Goal: Task Accomplishment & Management: Use online tool/utility

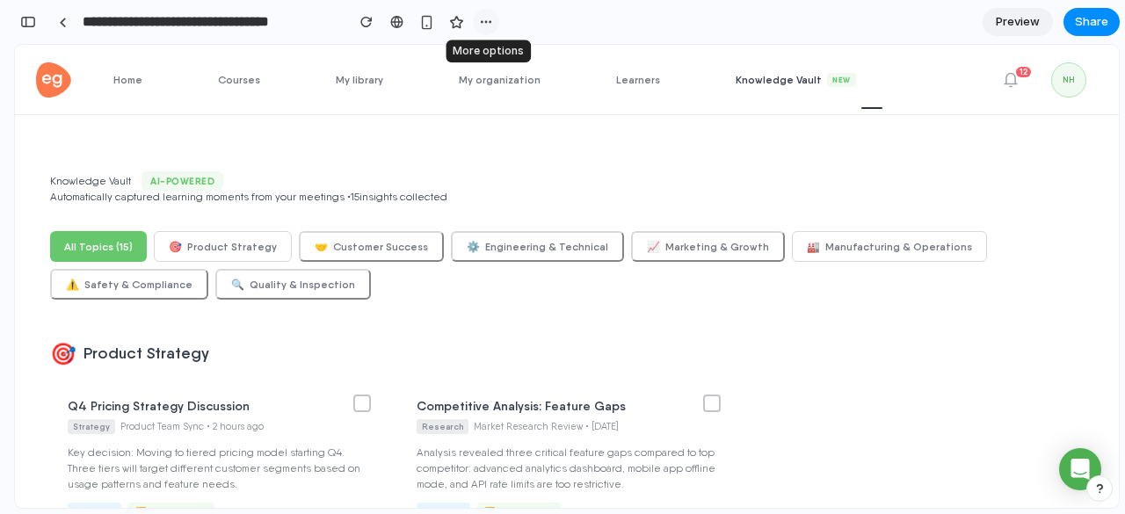
click at [494, 20] on button "button" at bounding box center [486, 22] width 26 height 26
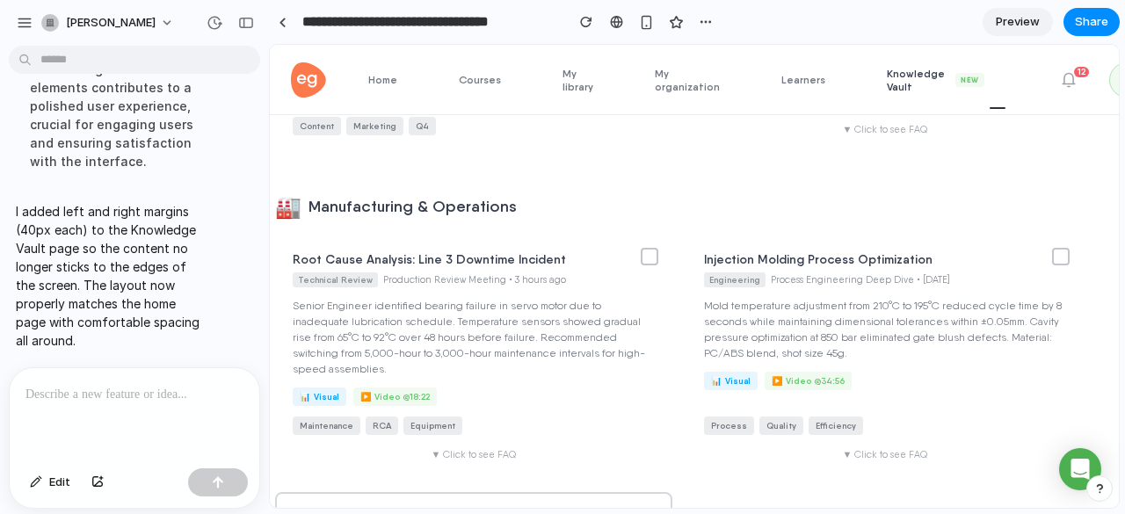
scroll to position [1321, 0]
drag, startPoint x: 511, startPoint y: 214, endPoint x: 324, endPoint y: 207, distance: 187.4
click at [324, 207] on h2 "🏭 Manufacturing & Operations" at bounding box center [679, 206] width 809 height 25
click at [61, 408] on div at bounding box center [135, 414] width 250 height 93
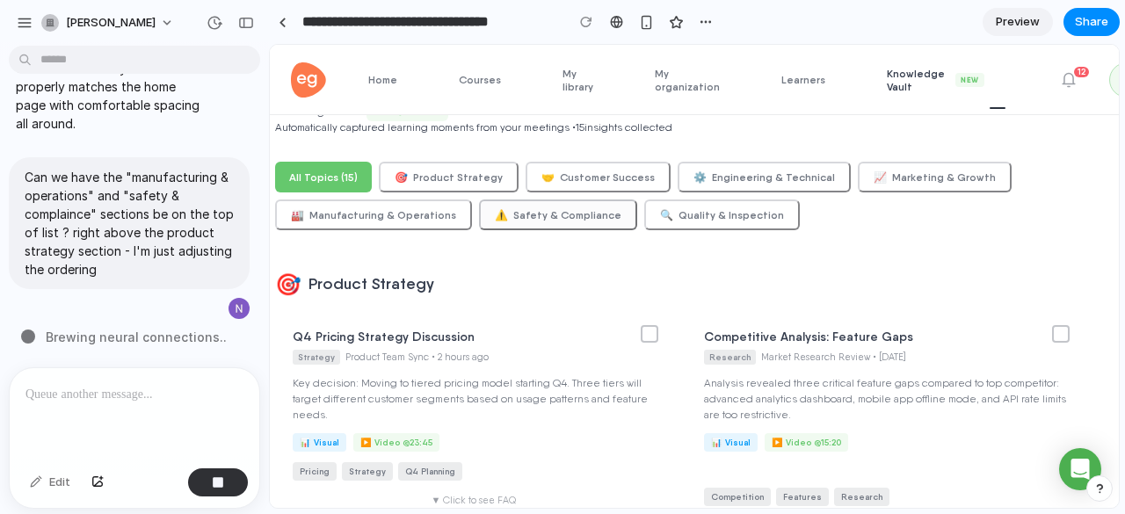
scroll to position [0, 0]
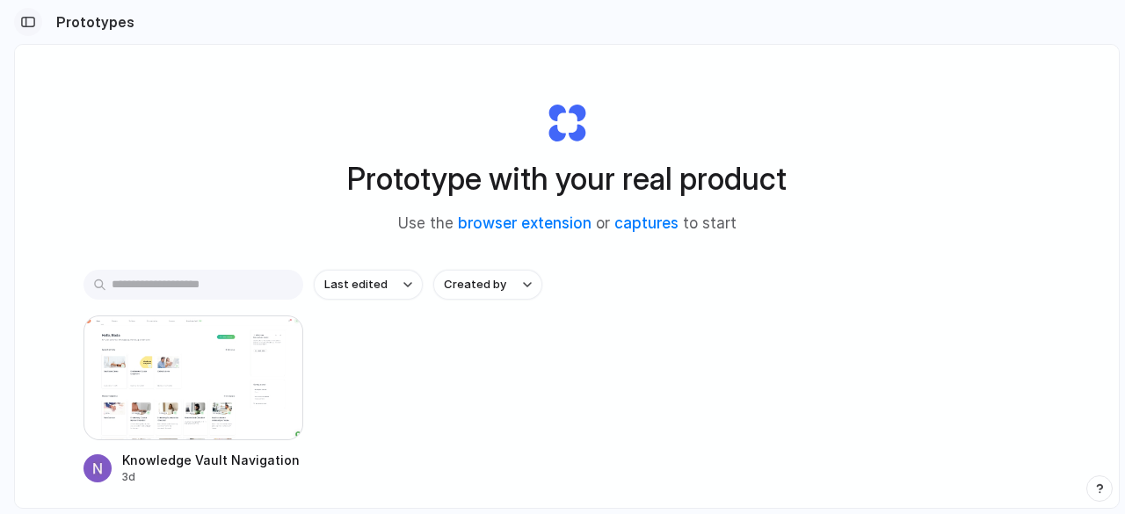
click at [33, 18] on div "button" at bounding box center [28, 22] width 16 height 12
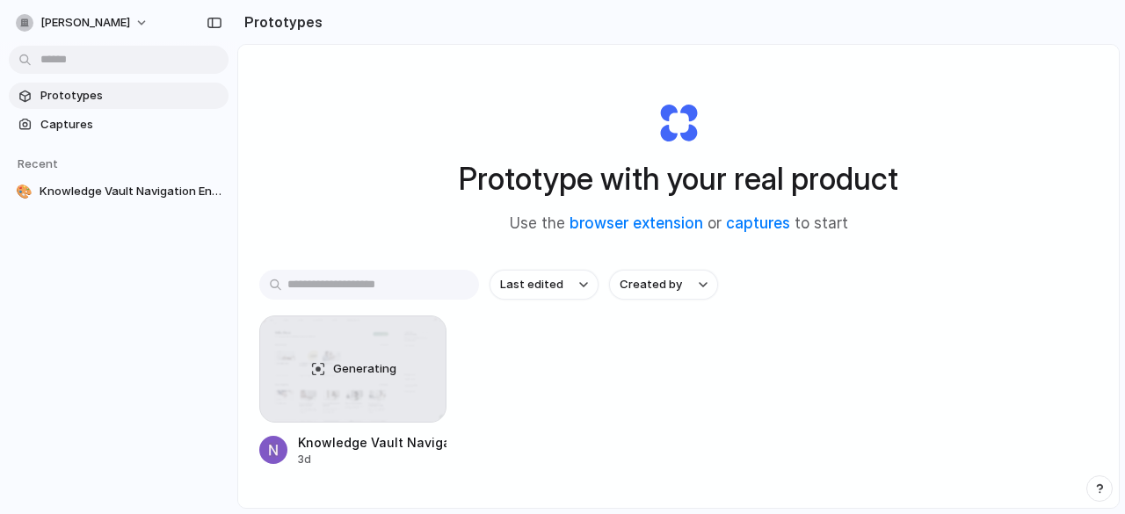
click at [328, 273] on input "text" at bounding box center [369, 285] width 220 height 30
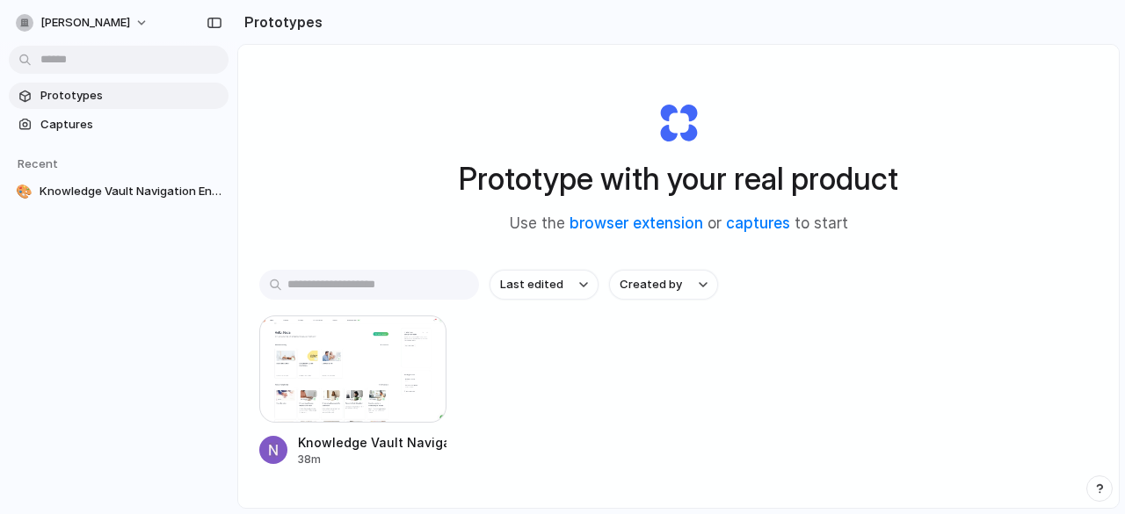
click at [387, 80] on div "Prototype with your real product Use the browser extension or captures to start" at bounding box center [678, 161] width 703 height 190
click at [338, 395] on div at bounding box center [352, 369] width 187 height 107
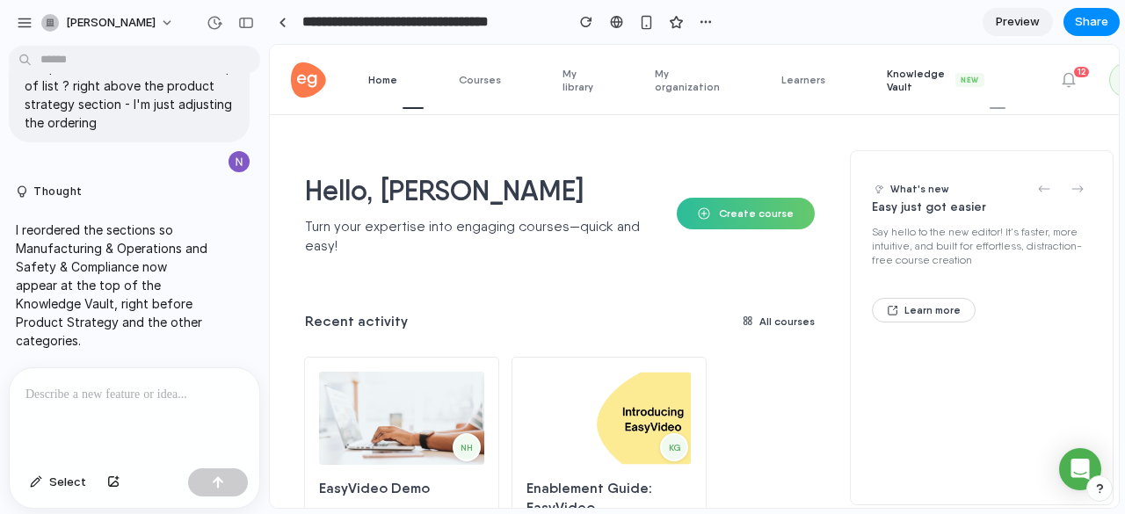
click at [887, 82] on span "Knowledge Vault New" at bounding box center [946, 80] width 119 height 26
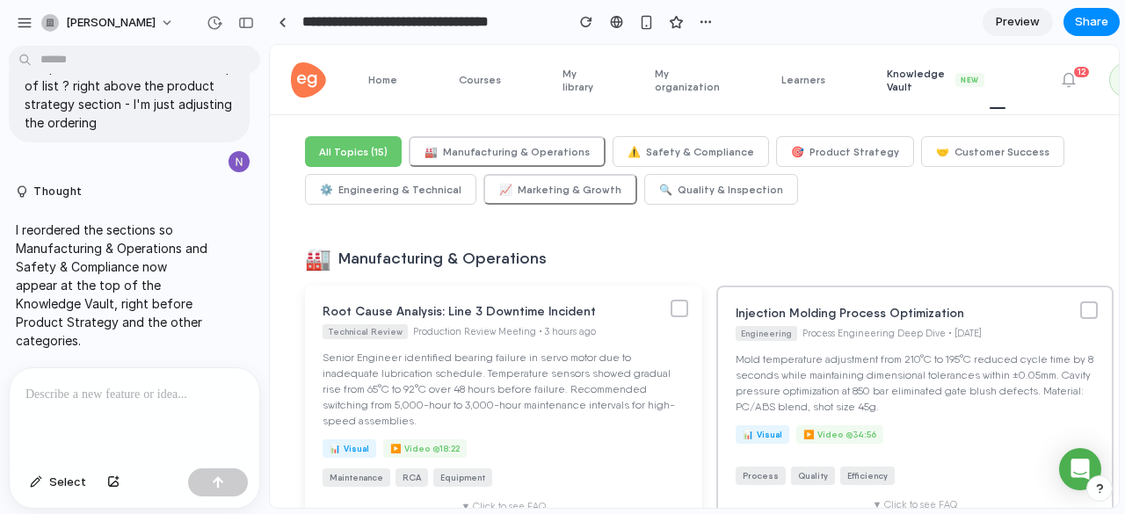
scroll to position [94, 0]
click at [243, 22] on div "button" at bounding box center [246, 23] width 16 height 12
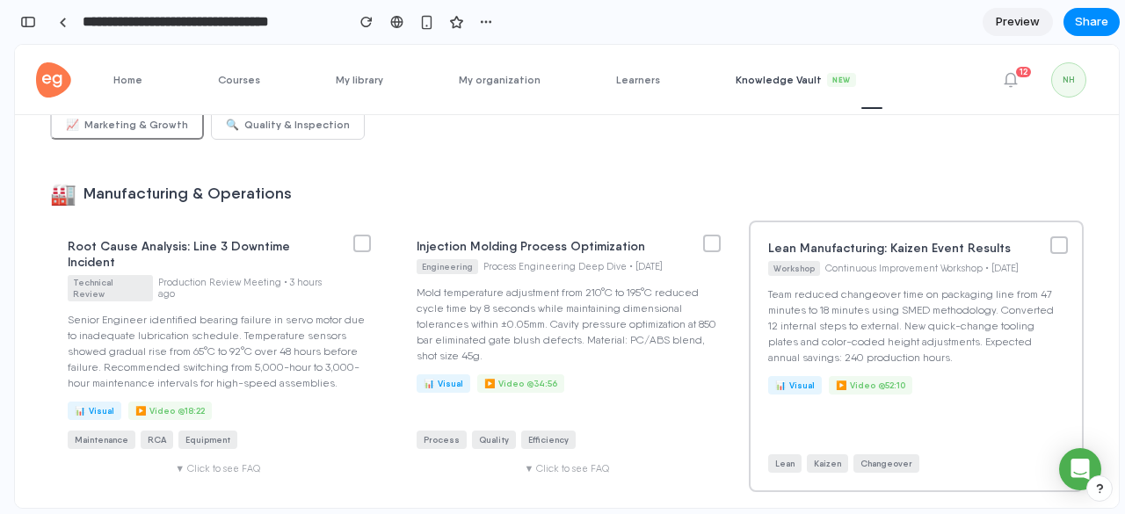
scroll to position [0, 0]
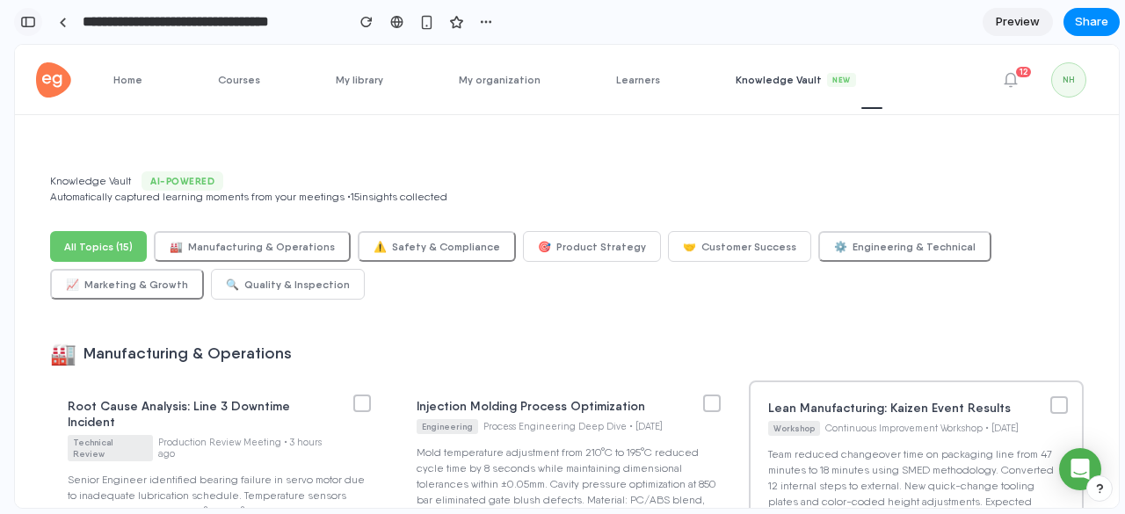
click at [30, 26] on div "button" at bounding box center [28, 22] width 16 height 12
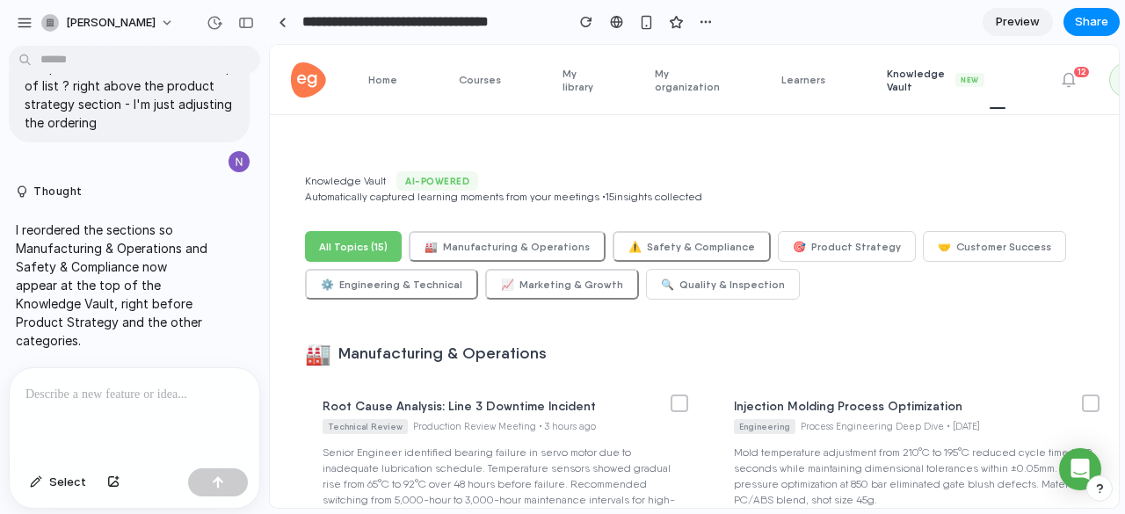
scroll to position [3029, 0]
click at [142, 384] on p at bounding box center [134, 394] width 218 height 21
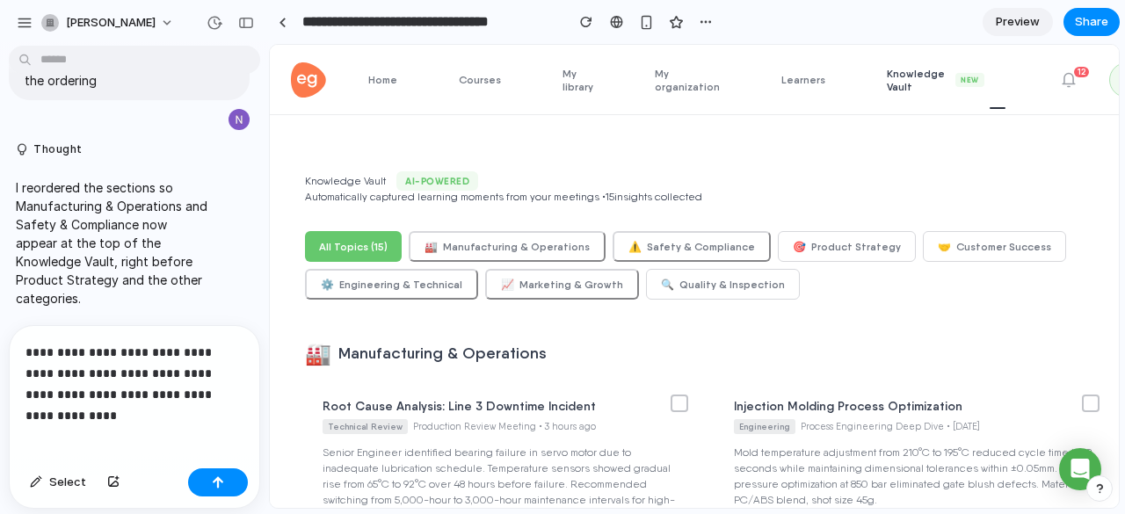
scroll to position [3085, 0]
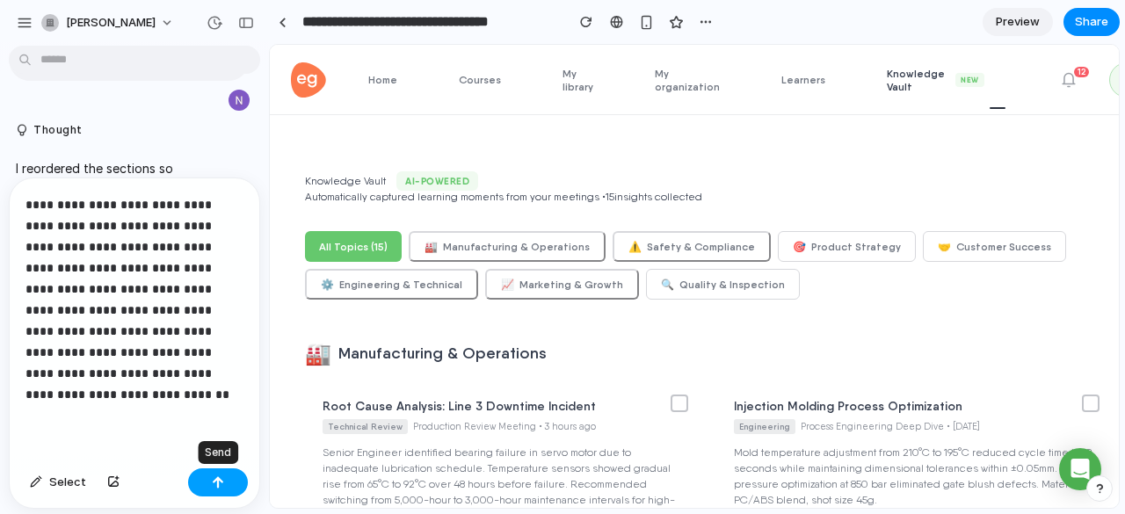
click at [222, 478] on div "button" at bounding box center [218, 482] width 12 height 12
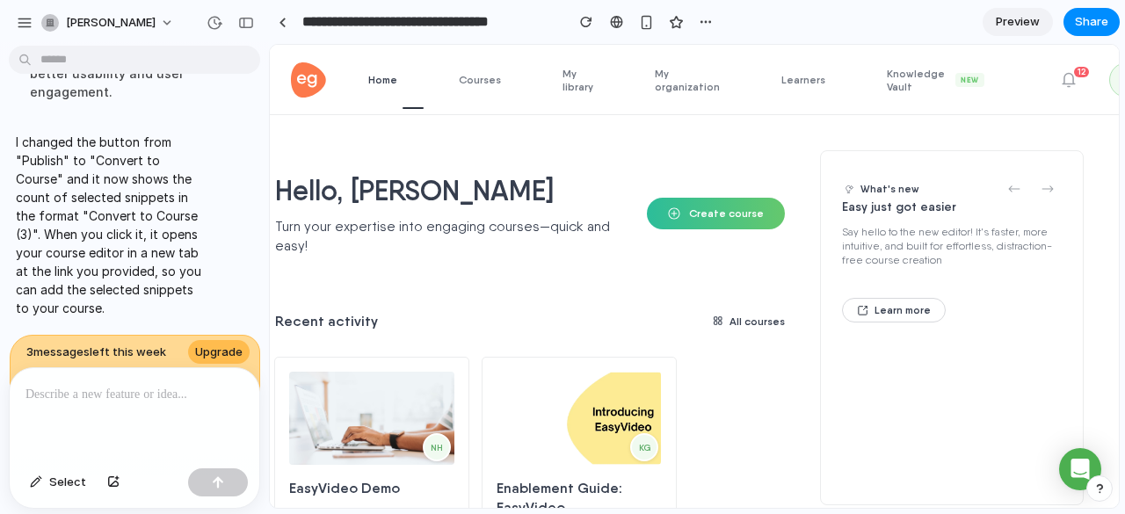
scroll to position [0, 0]
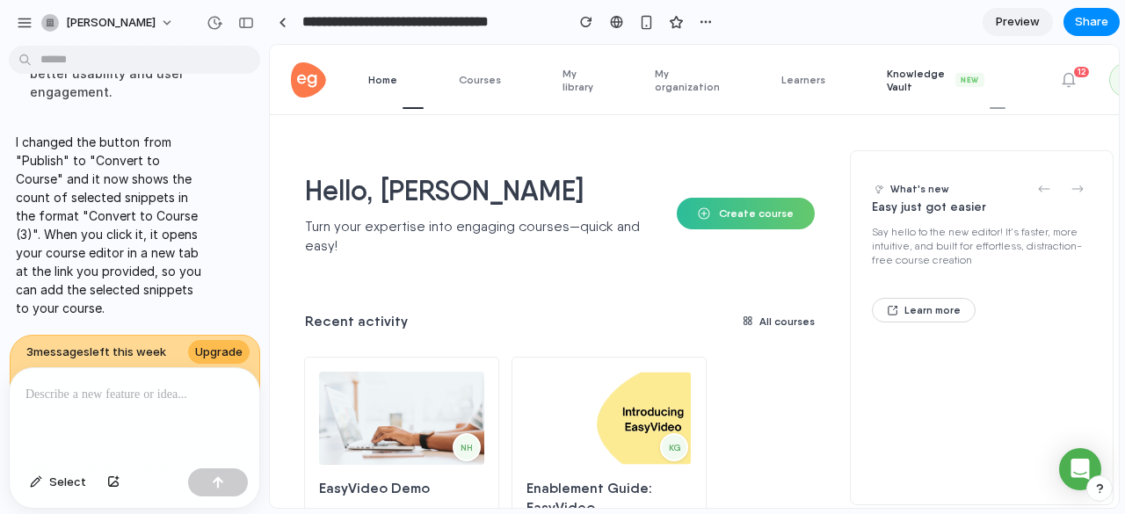
click at [887, 79] on span "Knowledge Vault New" at bounding box center [946, 80] width 119 height 26
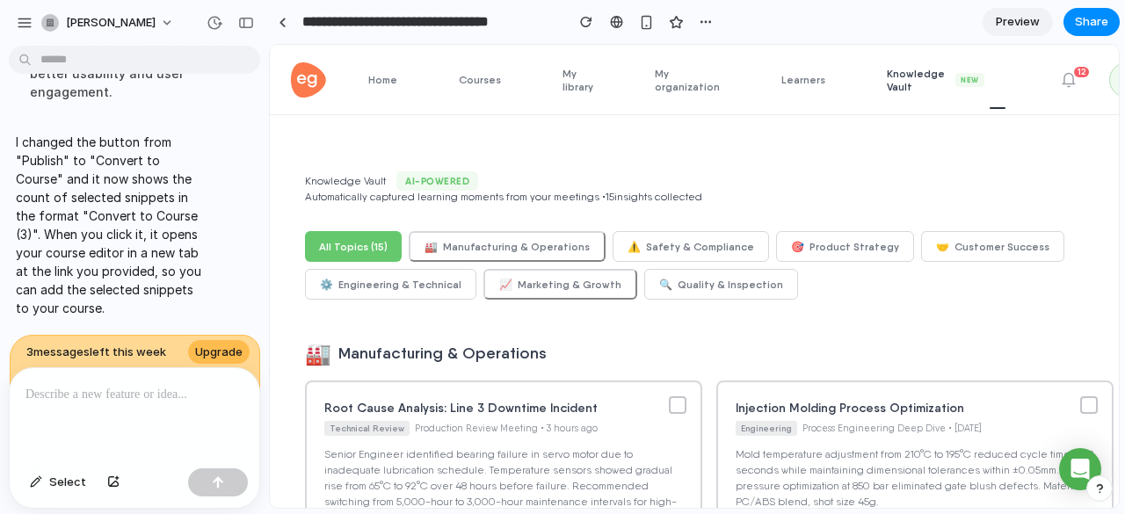
scroll to position [84, 0]
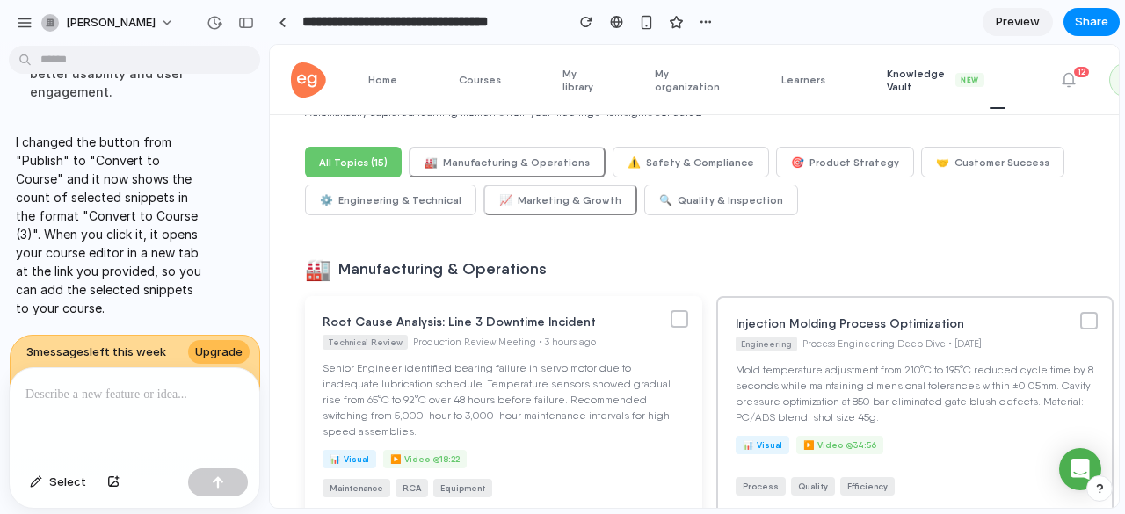
click at [676, 322] on div at bounding box center [680, 319] width 18 height 18
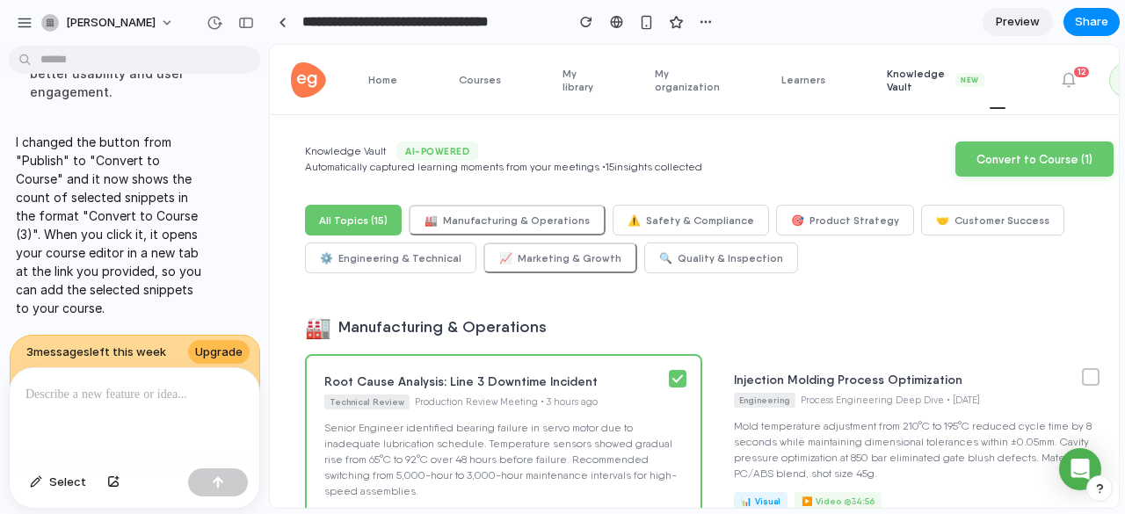
scroll to position [37, 0]
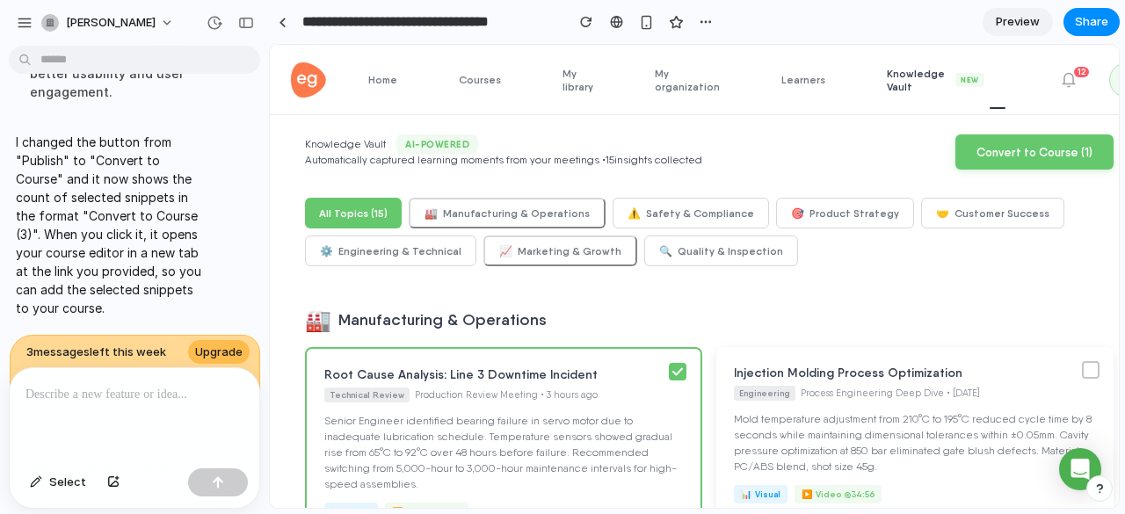
click at [1082, 367] on div at bounding box center [1091, 370] width 18 height 18
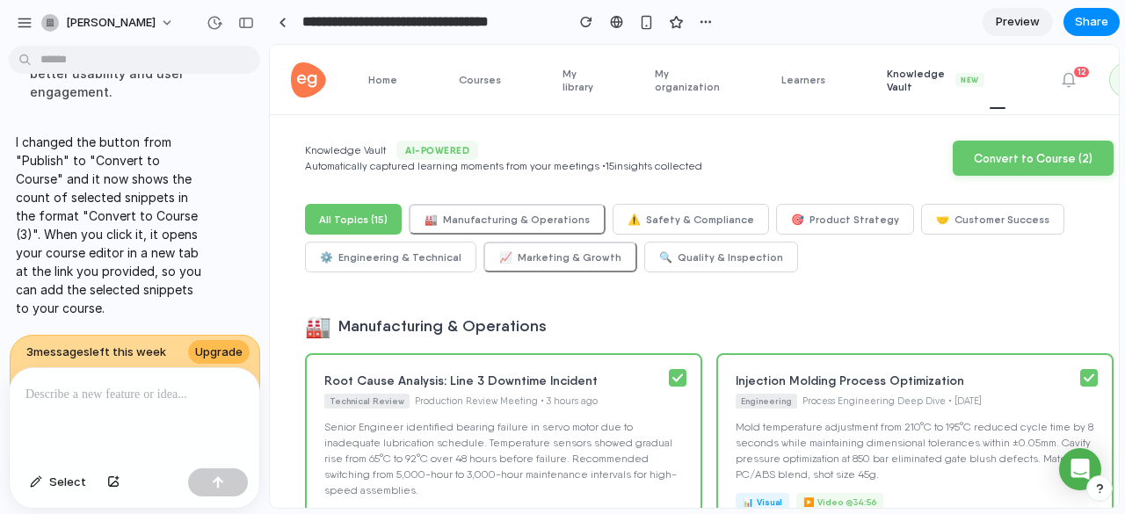
scroll to position [0, 0]
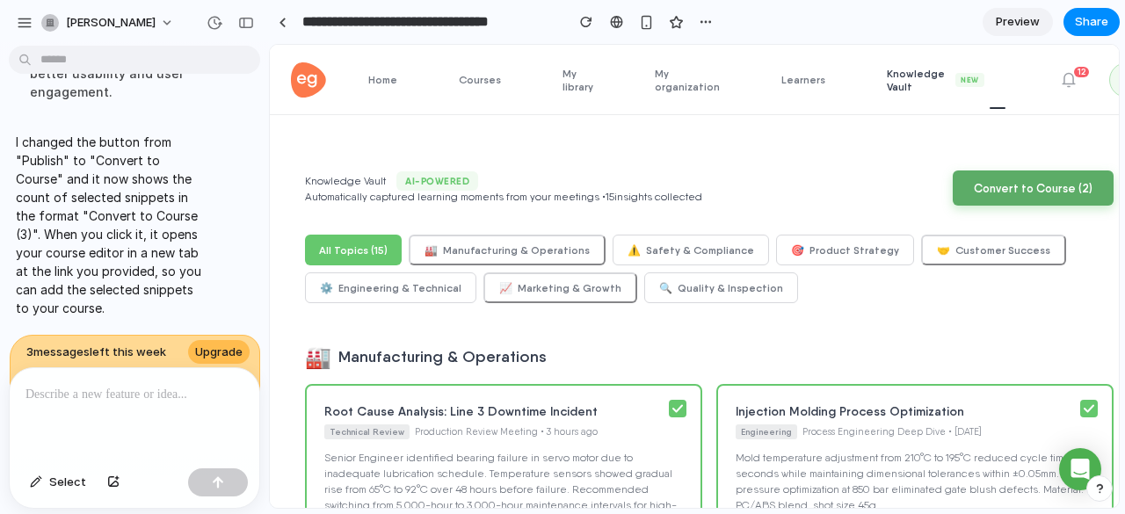
click at [994, 184] on button "Convert to Course ( 2 )" at bounding box center [1033, 188] width 161 height 35
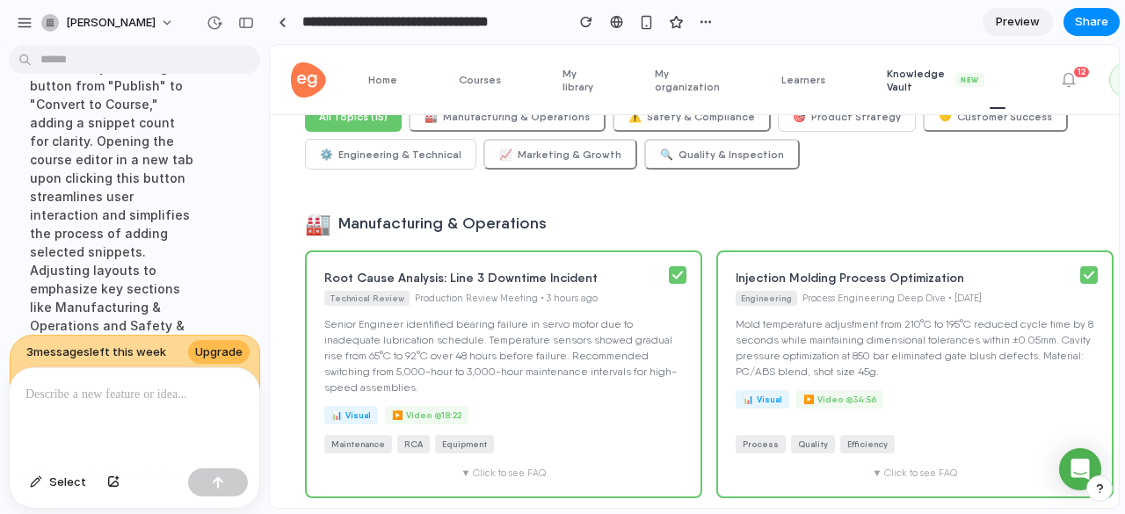
scroll to position [4047, 0]
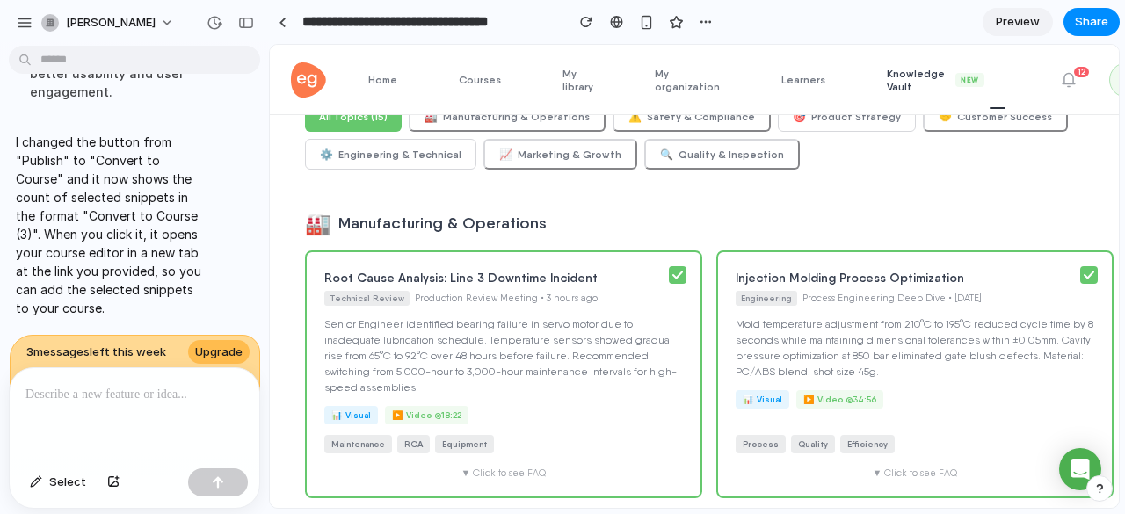
click at [93, 424] on div at bounding box center [135, 414] width 250 height 93
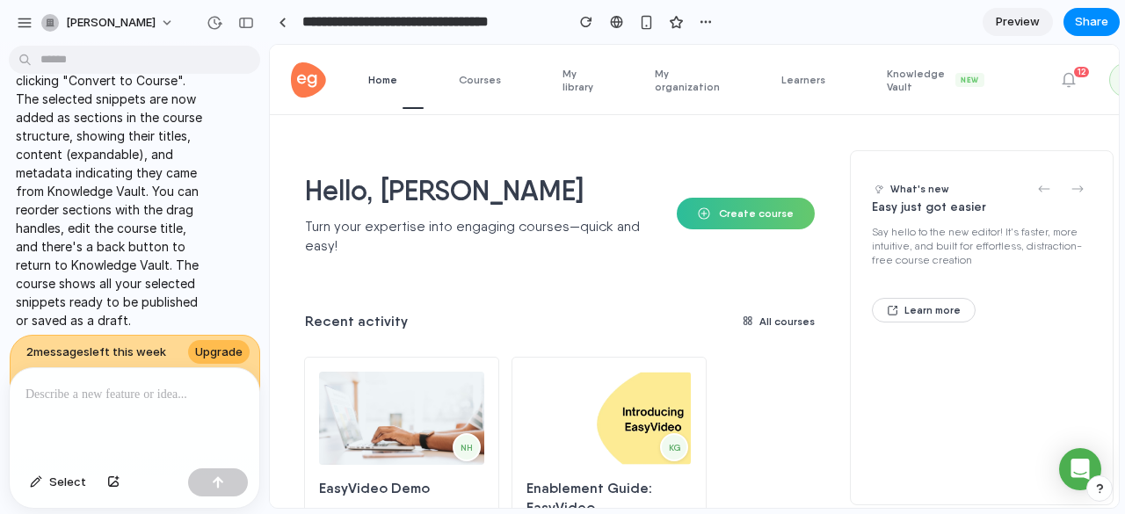
scroll to position [4724, 0]
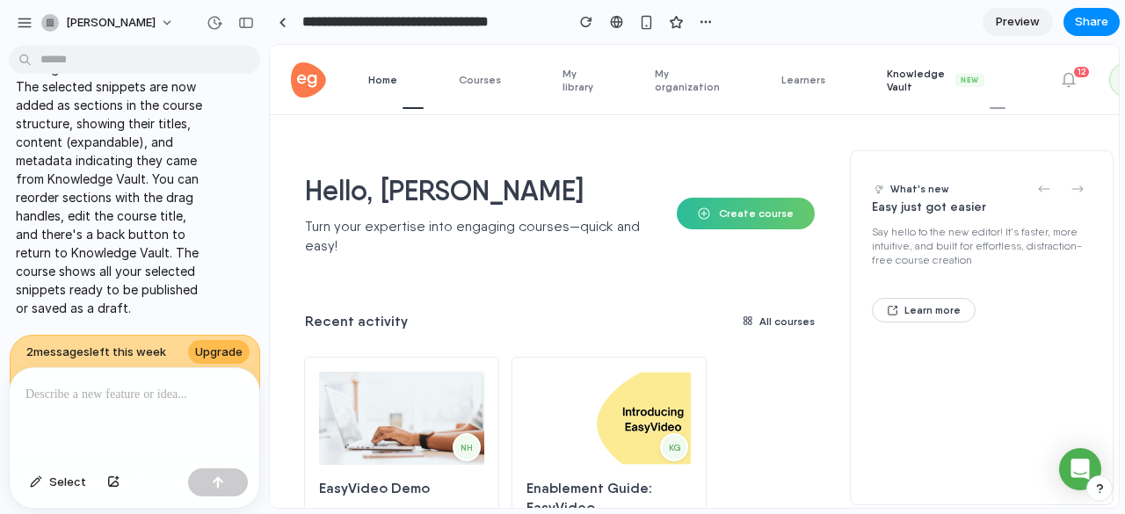
click at [897, 76] on span "Knowledge Vault New" at bounding box center [946, 80] width 119 height 26
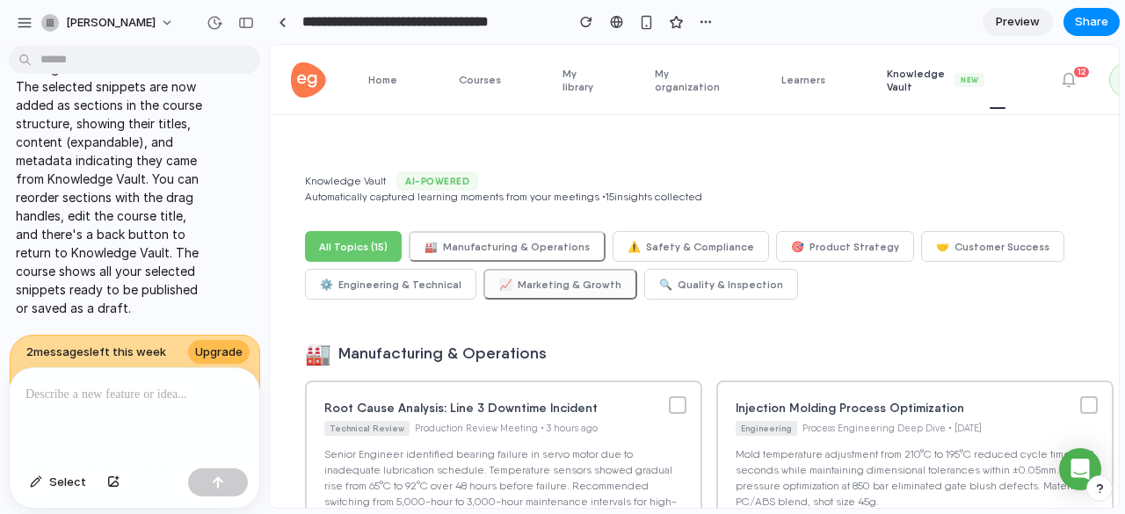
scroll to position [108, 0]
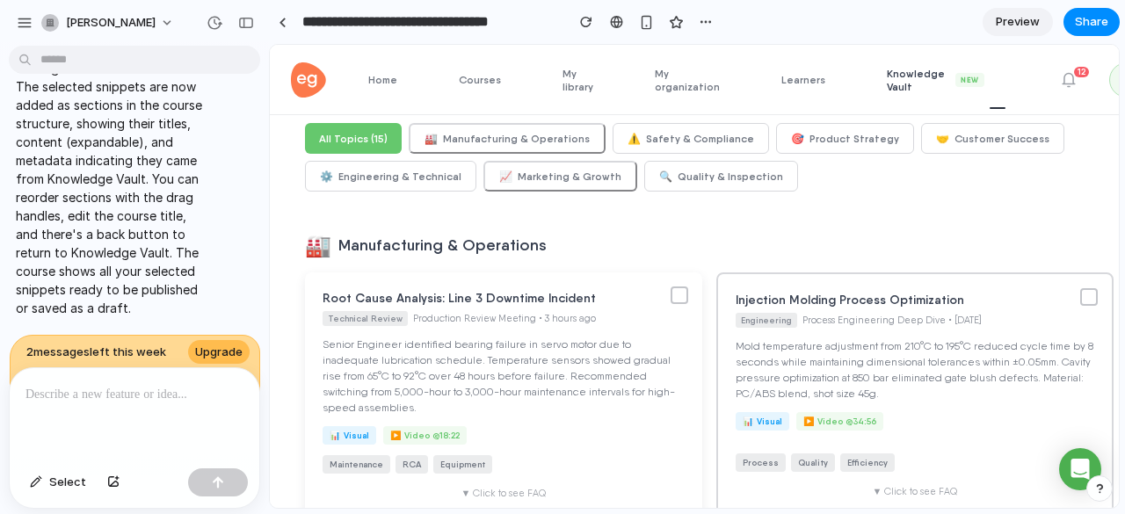
click at [671, 294] on div at bounding box center [680, 296] width 18 height 18
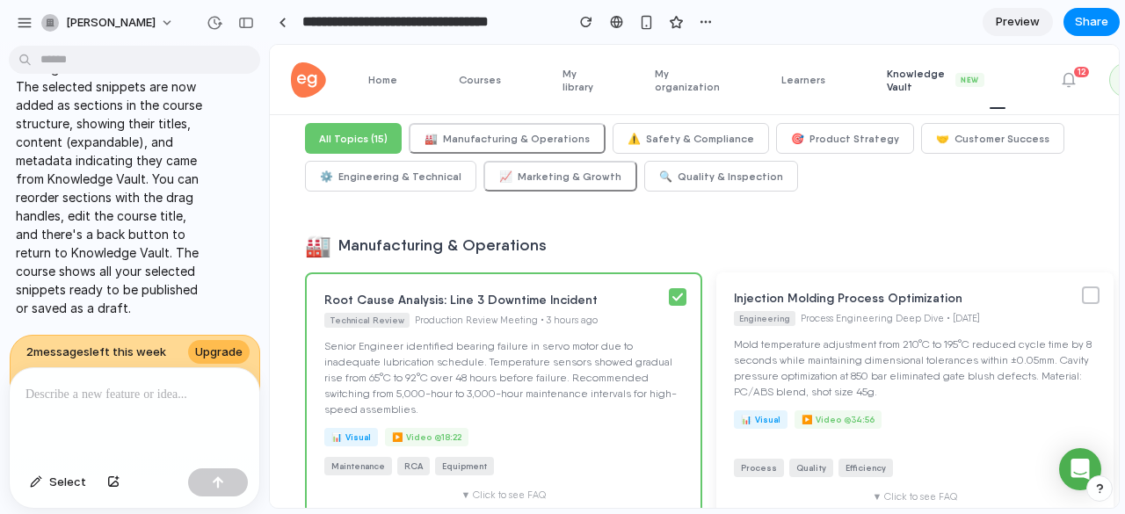
click at [1082, 299] on div at bounding box center [1091, 296] width 18 height 18
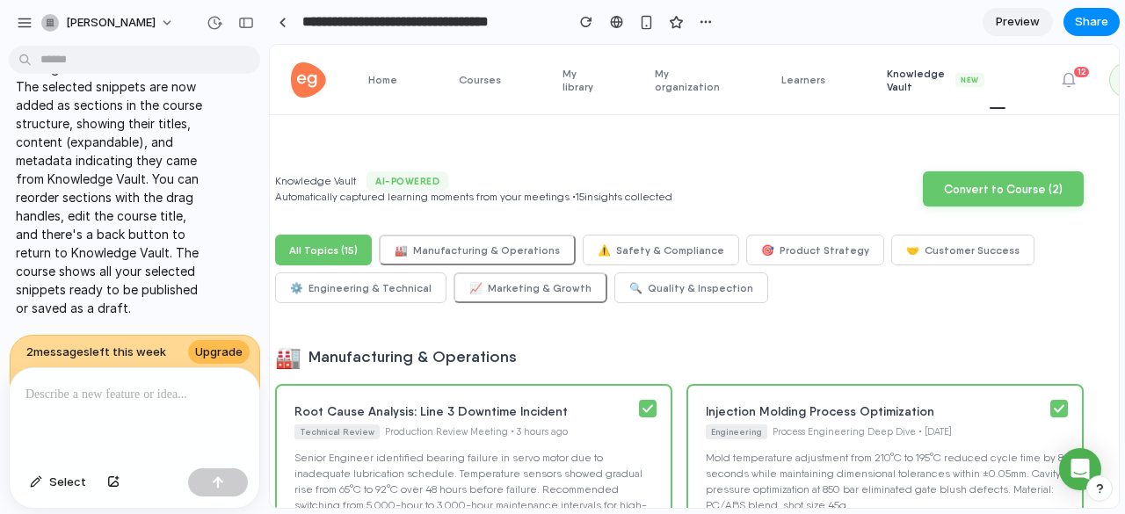
scroll to position [0, 30]
click at [933, 197] on button "Convert to Course ( 2 )" at bounding box center [1003, 188] width 161 height 35
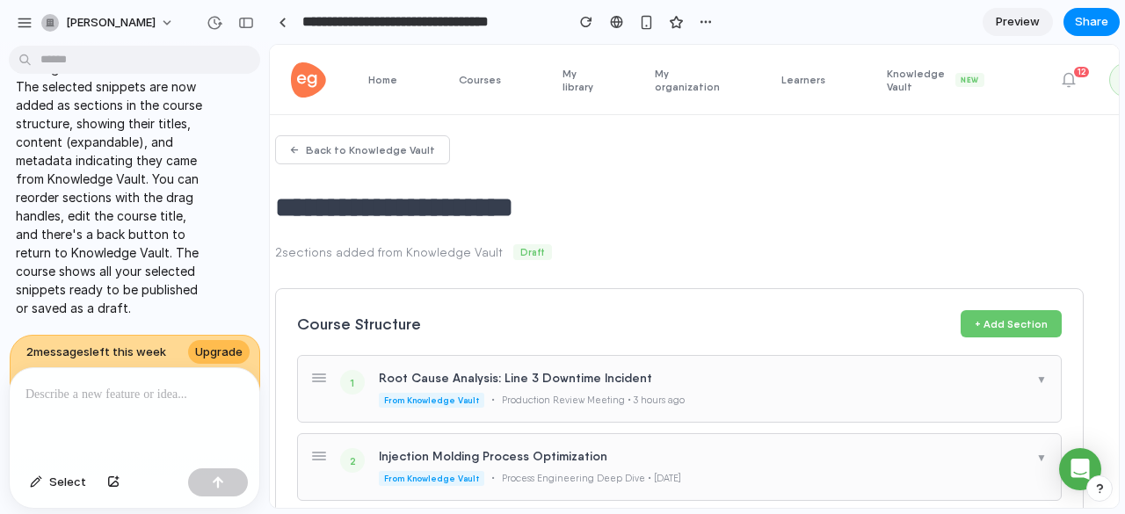
scroll to position [35, 0]
click at [708, 21] on div "button" at bounding box center [706, 22] width 14 height 14
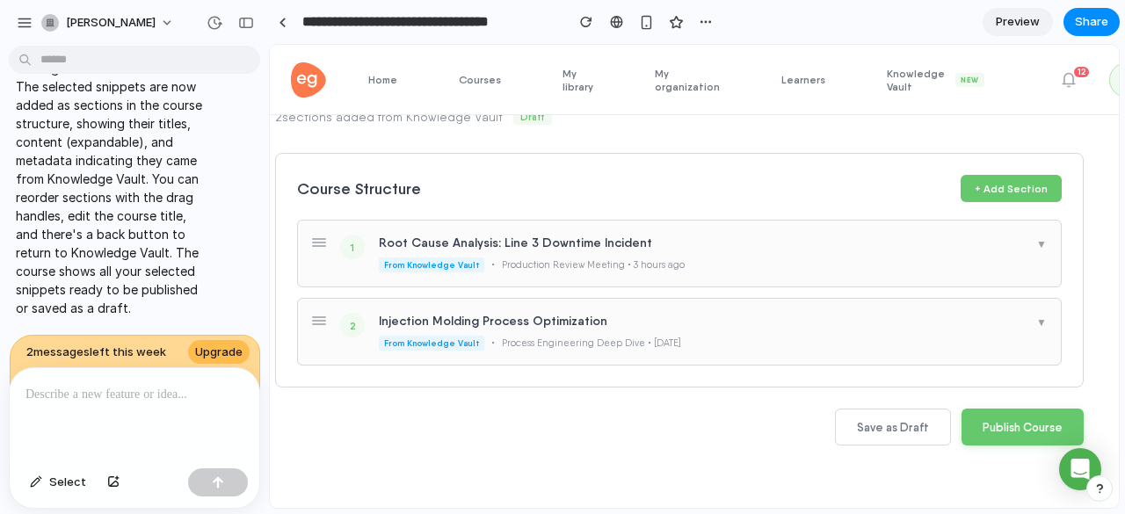
scroll to position [189, 0]
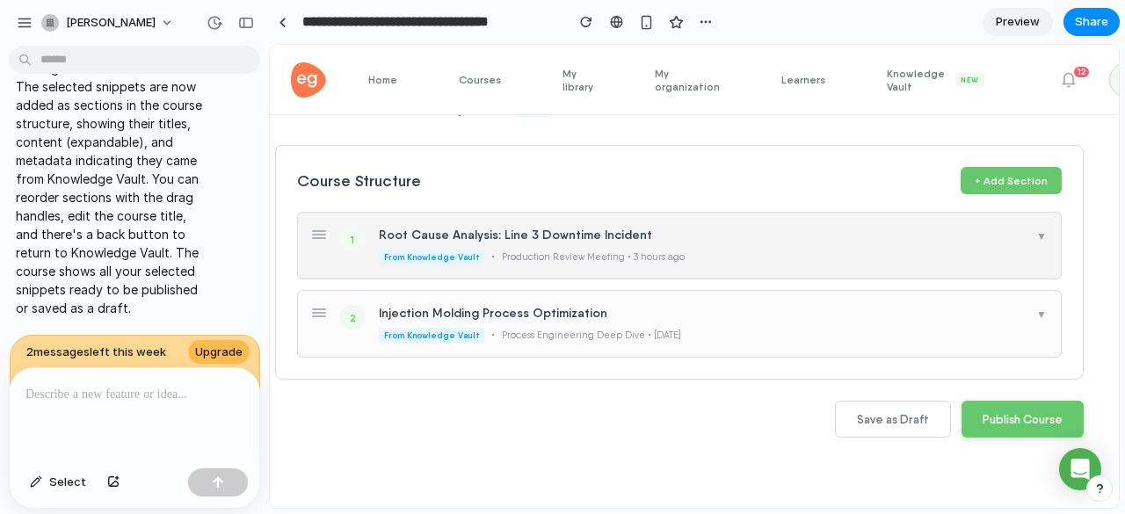
click at [795, 227] on div "Root Cause Analysis: Line 3 Downtime Incident" at bounding box center [701, 235] width 644 height 16
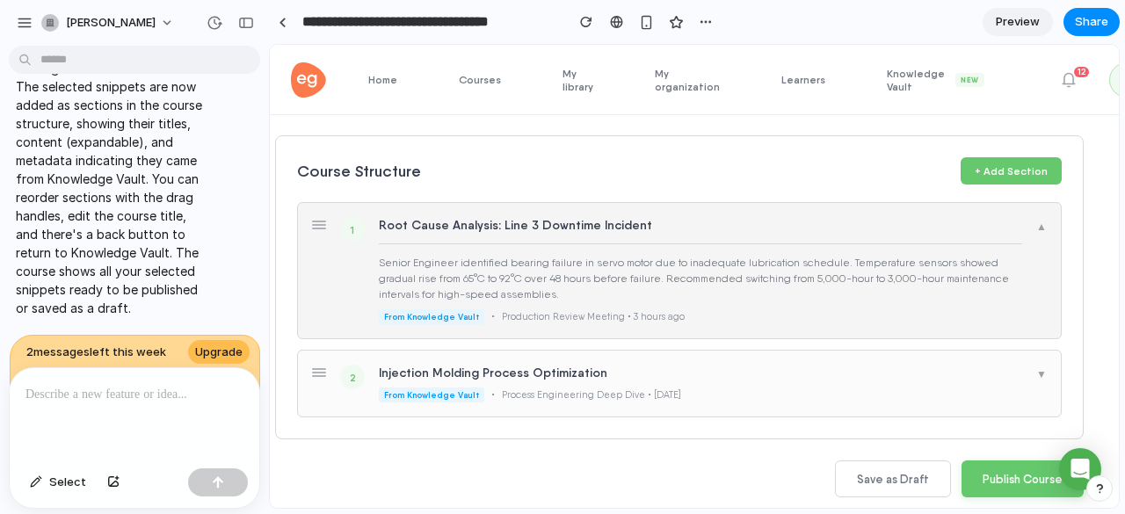
click at [795, 226] on div "Root Cause Analysis: Line 3 Downtime Incident" at bounding box center [701, 225] width 644 height 16
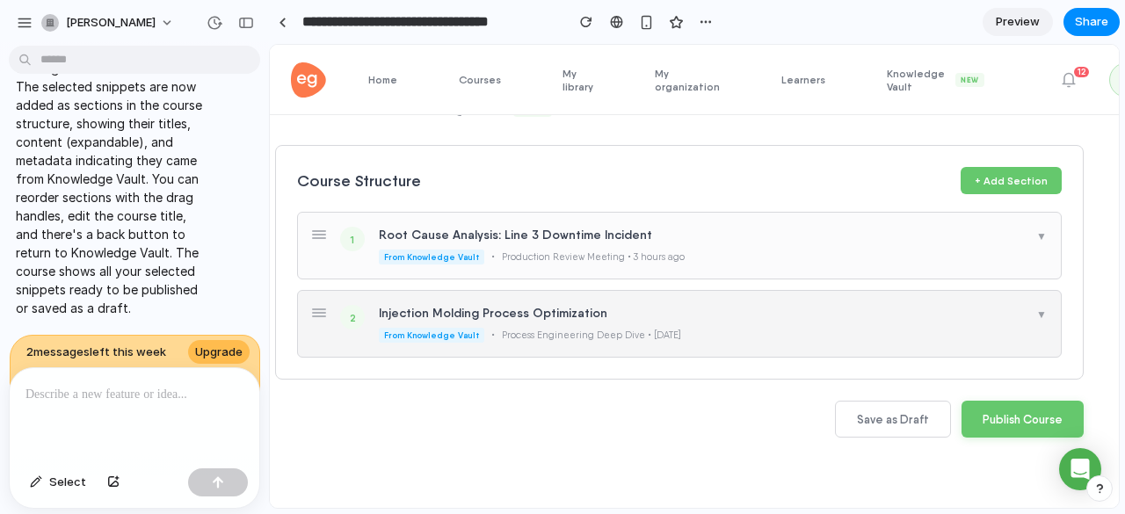
click at [810, 305] on div "Injection Molding Process Optimization" at bounding box center [701, 313] width 644 height 16
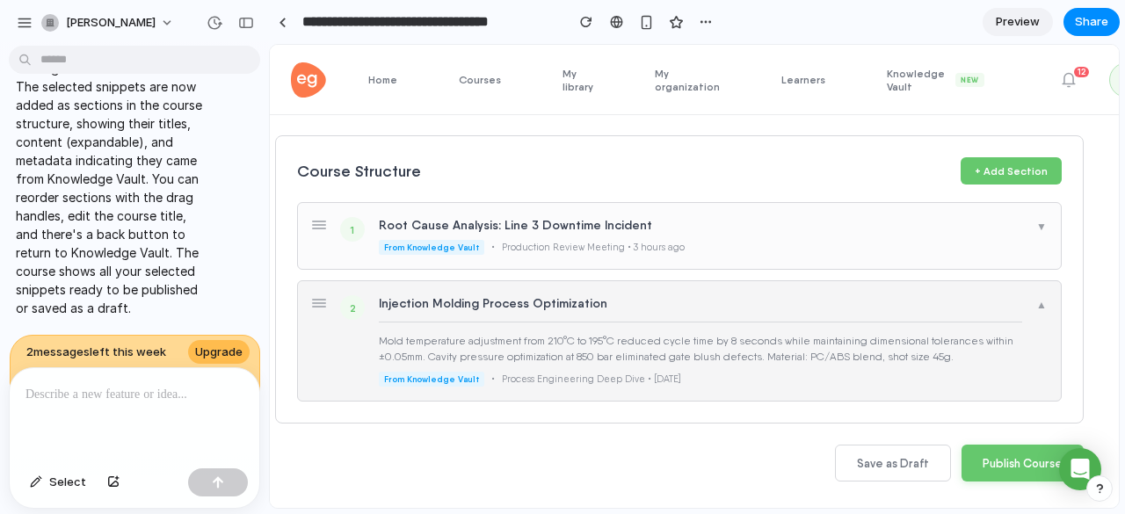
click at [810, 299] on div "Injection Molding Process Optimization" at bounding box center [701, 303] width 644 height 16
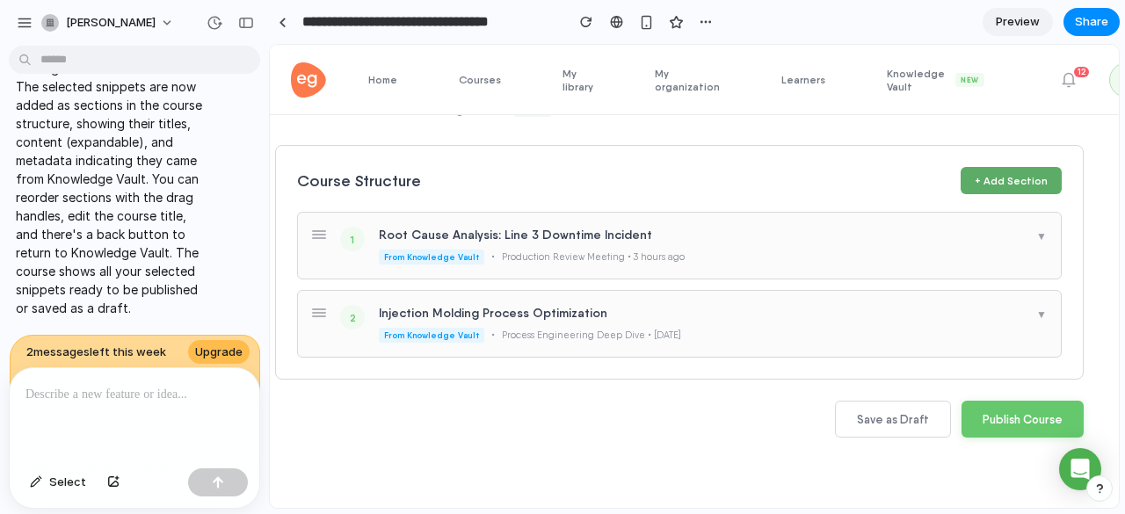
click at [1005, 168] on button "+ Add Section" at bounding box center [1011, 180] width 101 height 27
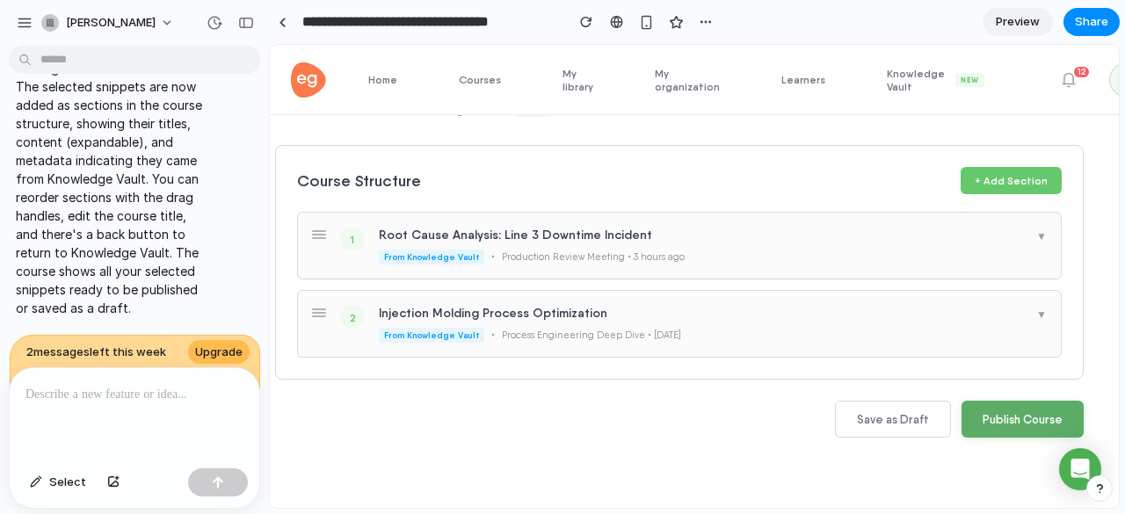
click at [1003, 404] on button "Publish Course" at bounding box center [1023, 419] width 122 height 37
click at [884, 406] on button "Save as Draft" at bounding box center [893, 419] width 116 height 37
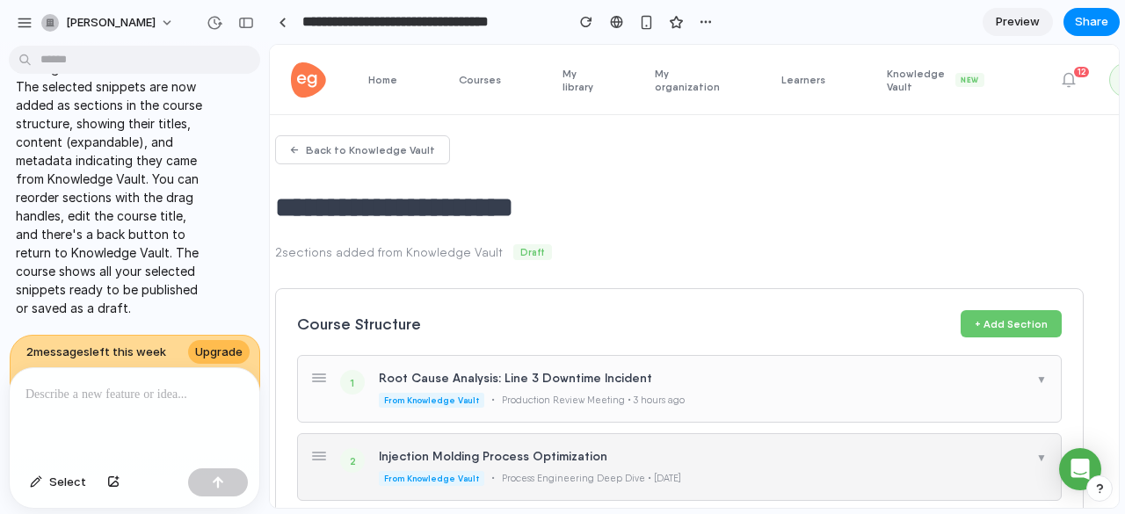
scroll to position [0, 0]
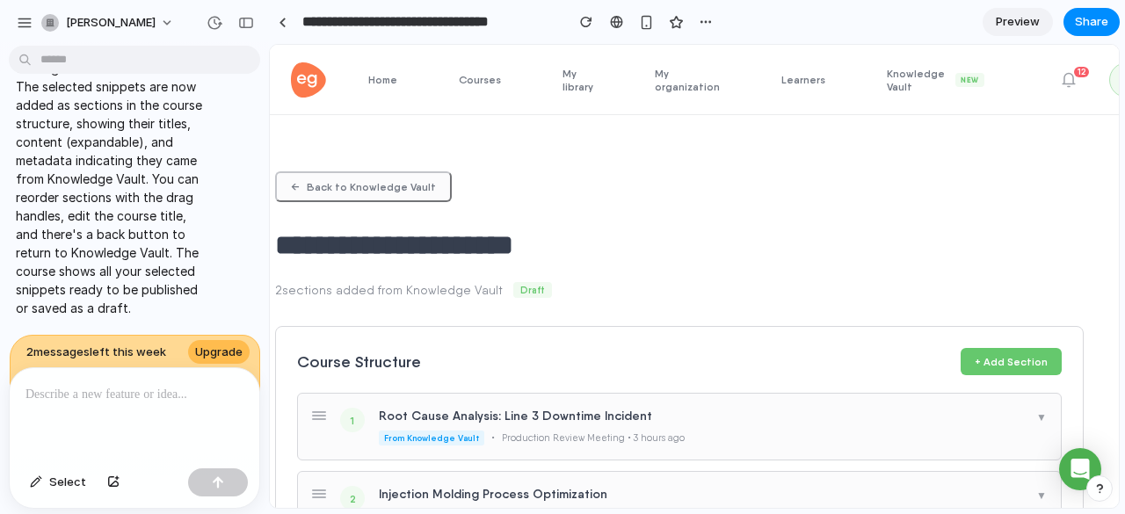
click at [391, 181] on button "← Back to Knowledge Vault" at bounding box center [363, 186] width 177 height 31
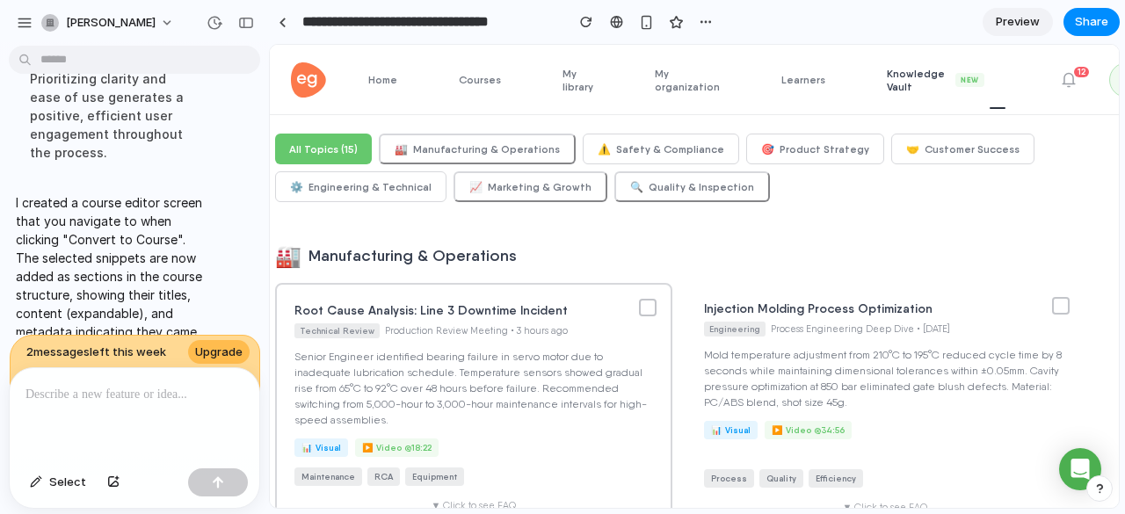
scroll to position [4719, 0]
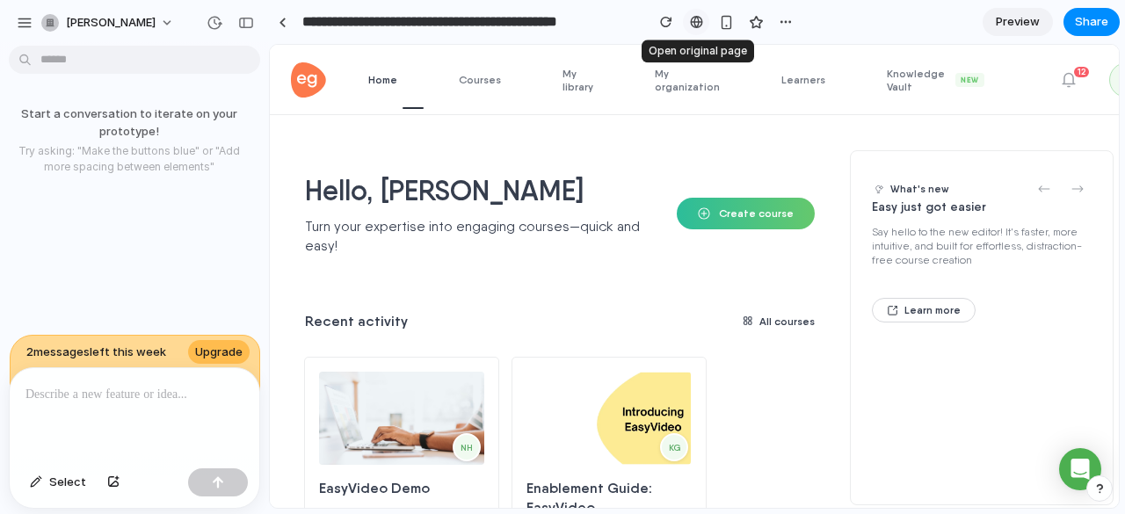
click at [694, 16] on div at bounding box center [696, 22] width 13 height 14
click at [59, 481] on span "Select" at bounding box center [67, 483] width 37 height 18
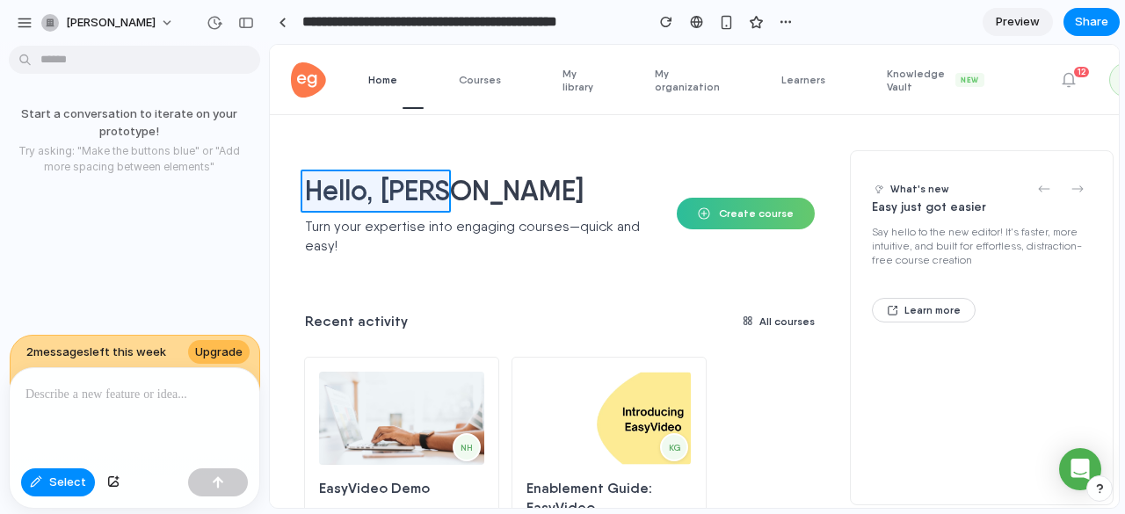
click at [418, 202] on div at bounding box center [694, 276] width 848 height 463
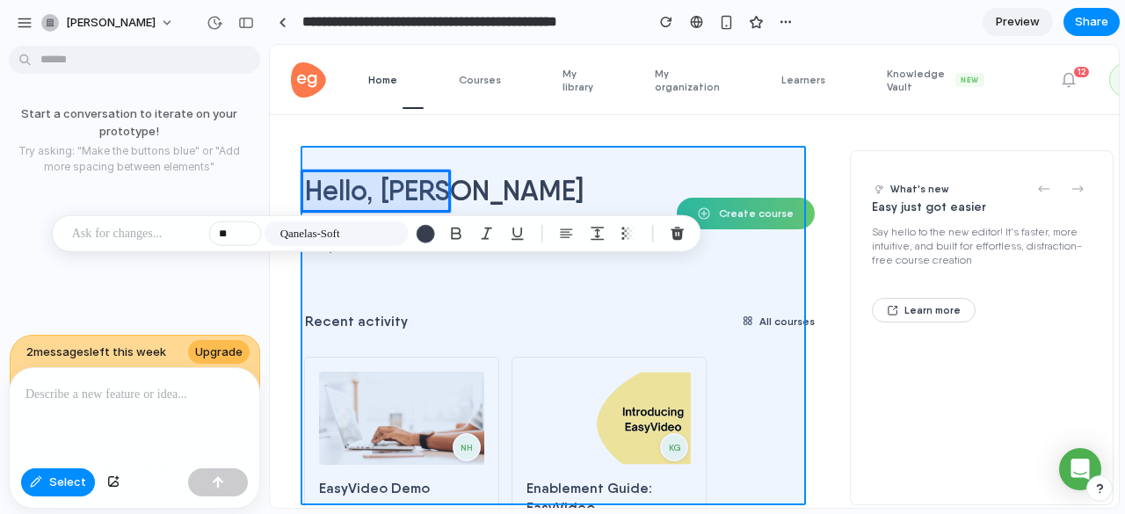
click at [461, 152] on div at bounding box center [694, 276] width 848 height 463
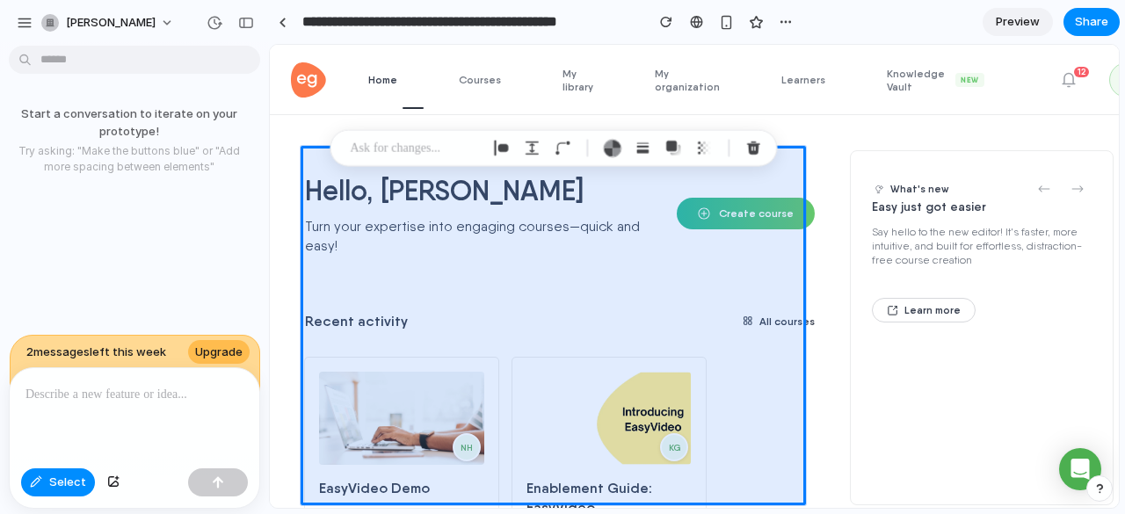
click at [125, 419] on div at bounding box center [135, 414] width 250 height 93
click at [140, 286] on div "Start a conversation to iterate on your prototype! Try asking: "Make the button…" at bounding box center [129, 194] width 258 height 282
click at [164, 158] on p "Try asking: "Make the buttons blue" or "Add more spacing between elements"" at bounding box center [129, 159] width 244 height 32
click at [79, 185] on div "Start a conversation to iterate on your prototype! Try asking: "Make the button…" at bounding box center [129, 140] width 258 height 98
click at [141, 22] on button "[PERSON_NAME]" at bounding box center [108, 23] width 149 height 28
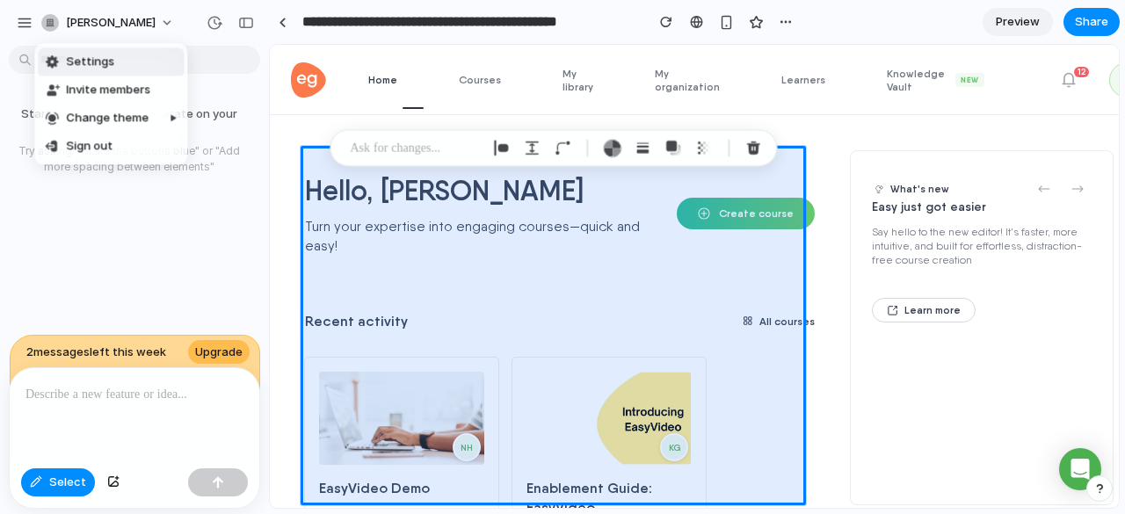
click at [111, 66] on span "Settings" at bounding box center [90, 62] width 48 height 17
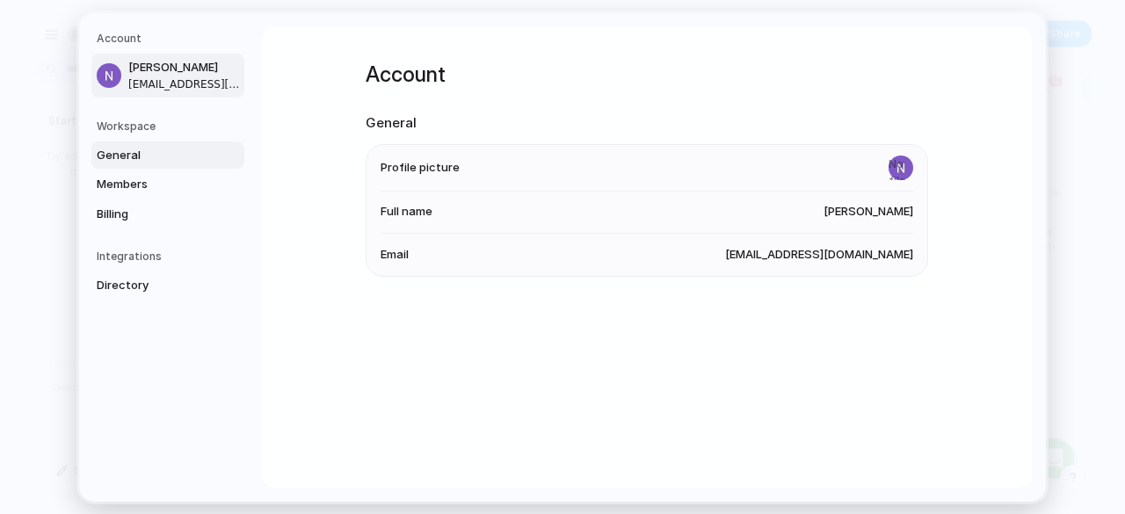
click at [118, 154] on span "General" at bounding box center [153, 155] width 113 height 18
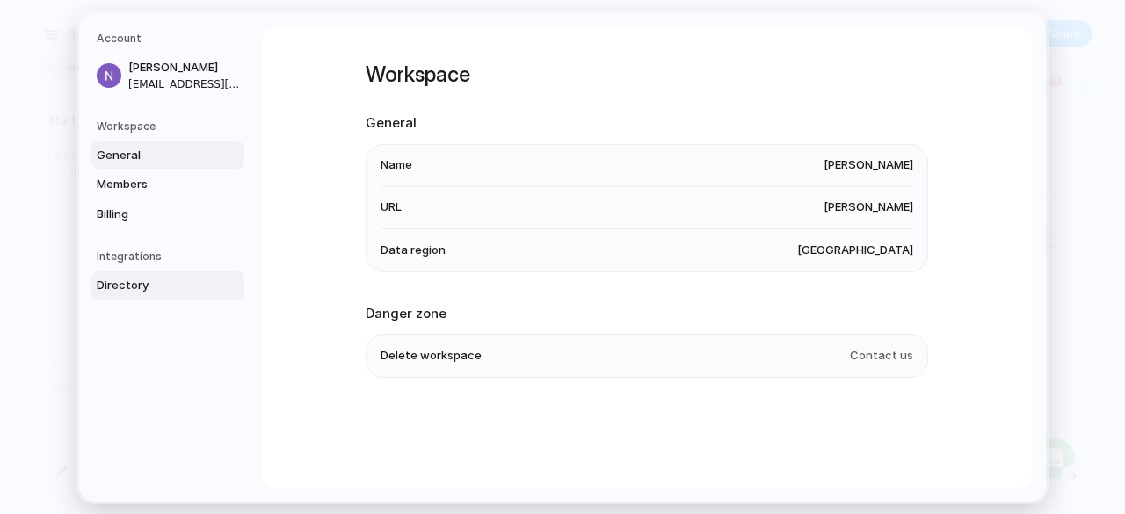
click at [149, 277] on span "Directory" at bounding box center [153, 286] width 113 height 18
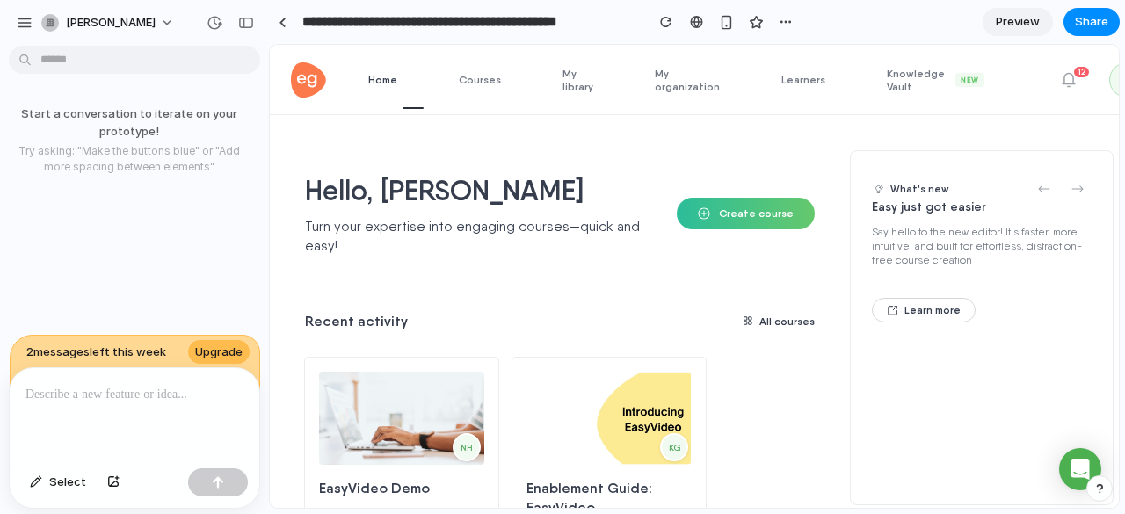
click at [14, 12] on div "[PERSON_NAME]" at bounding box center [134, 21] width 269 height 42
click at [23, 21] on div "button" at bounding box center [25, 23] width 16 height 16
click at [887, 70] on span "Knowledge Vault New" at bounding box center [946, 80] width 119 height 26
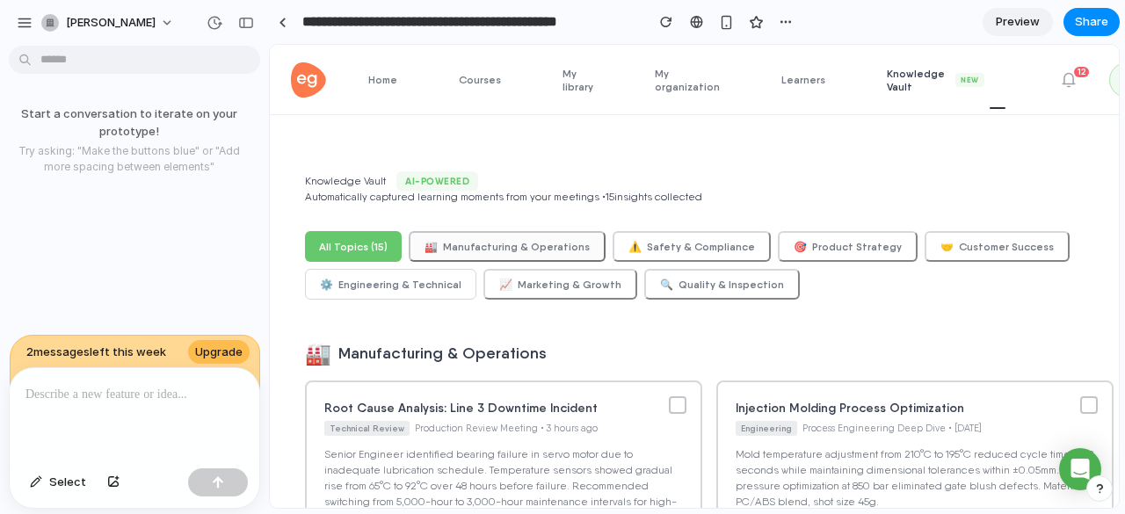
click at [469, 236] on button "🏭 Manufacturing & Operations" at bounding box center [507, 246] width 197 height 31
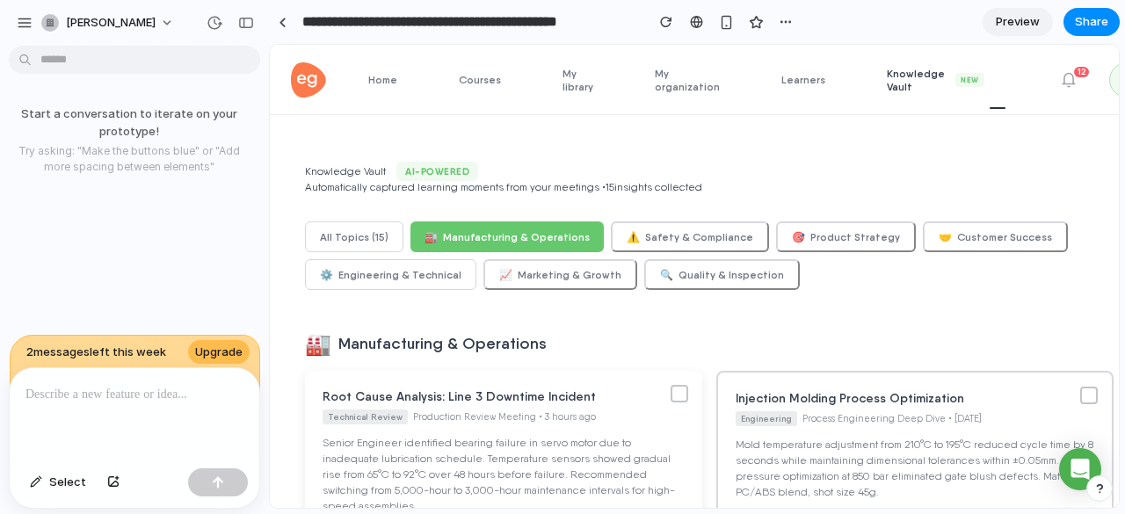
scroll to position [6, 0]
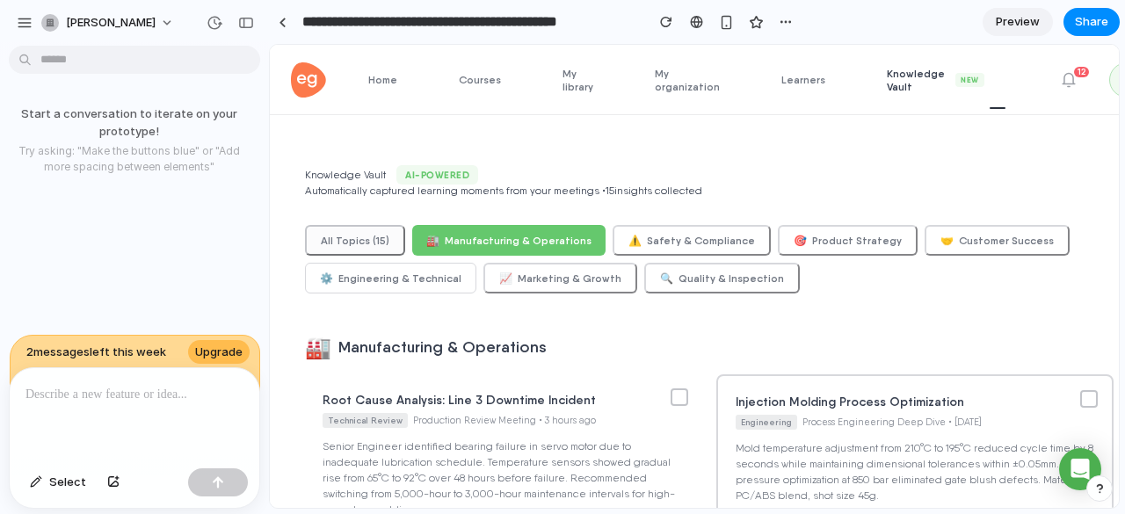
click at [360, 227] on button "All Topics ( 15 )" at bounding box center [355, 240] width 100 height 31
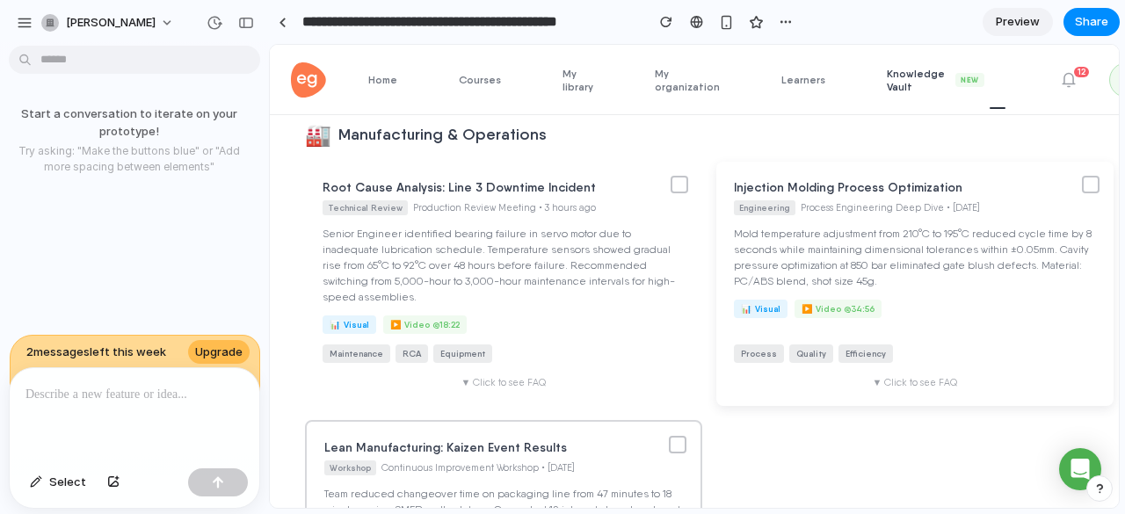
scroll to position [134, 0]
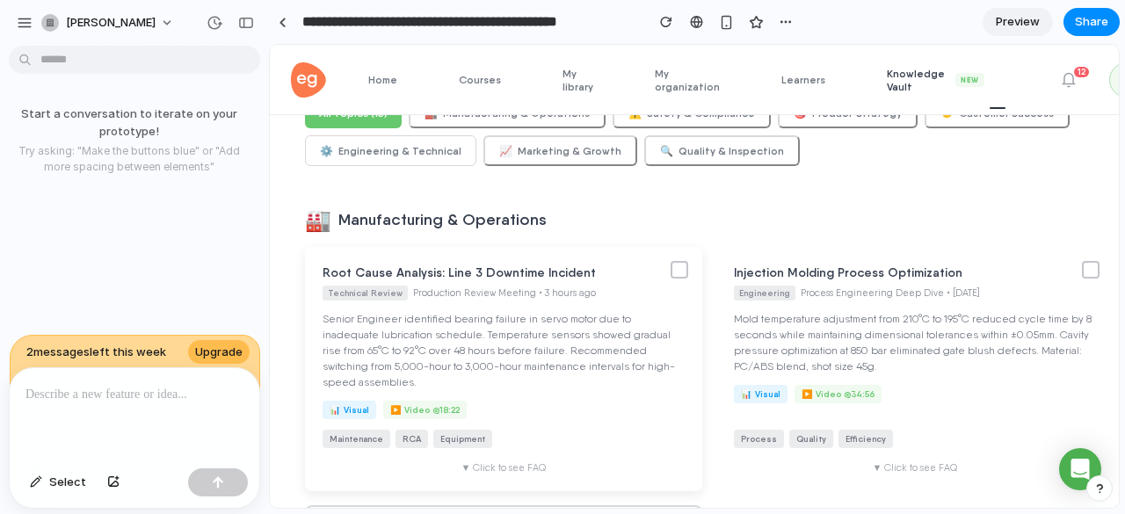
click at [673, 276] on div at bounding box center [680, 270] width 18 height 18
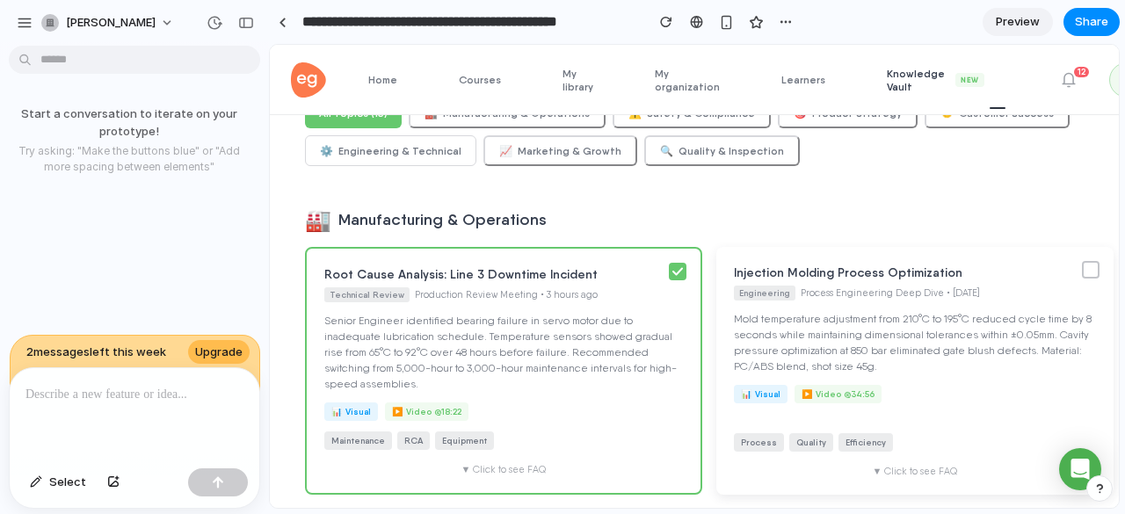
click at [1082, 273] on div at bounding box center [1091, 270] width 18 height 18
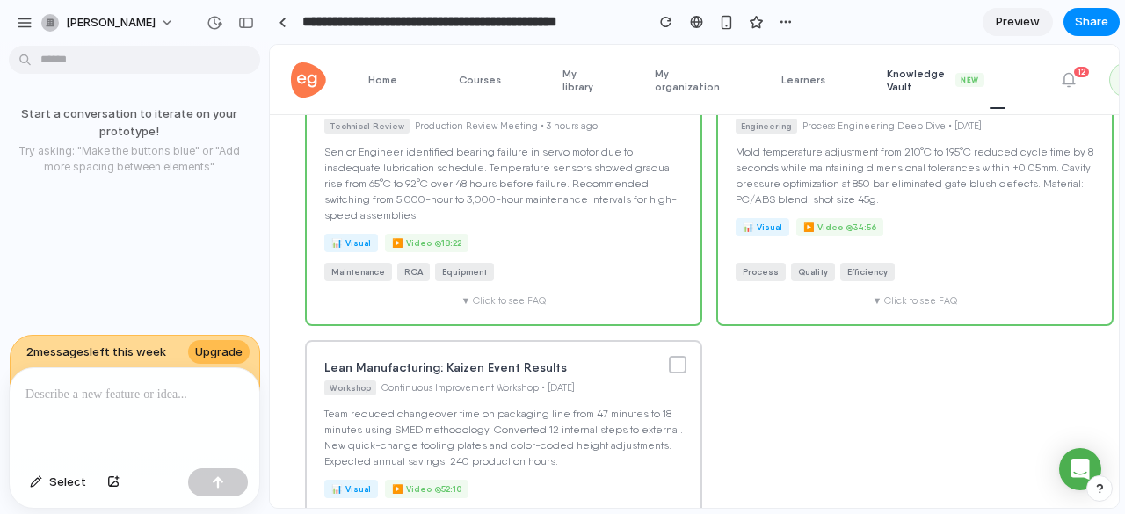
scroll to position [0, 0]
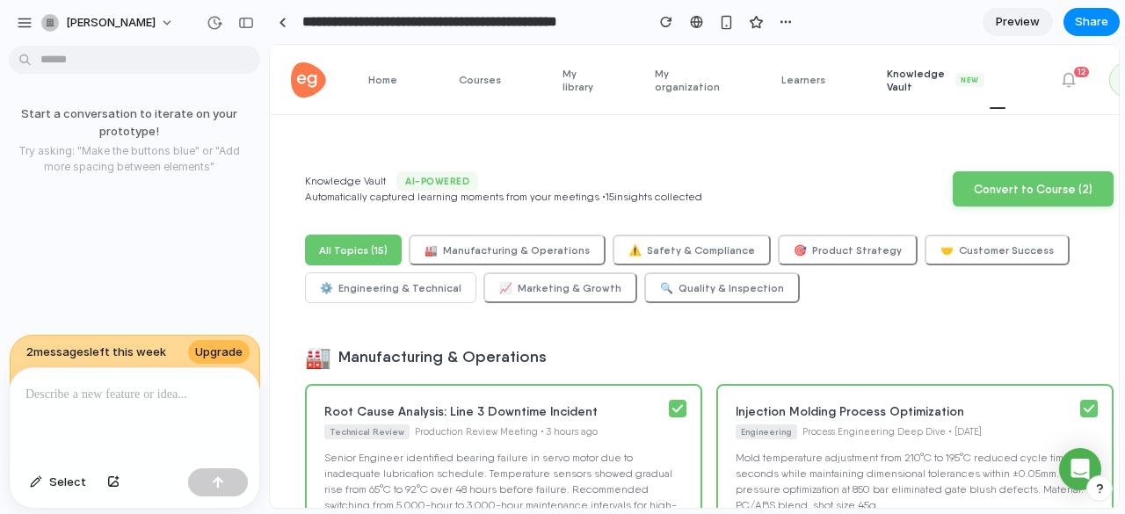
click at [112, 389] on p at bounding box center [134, 394] width 218 height 21
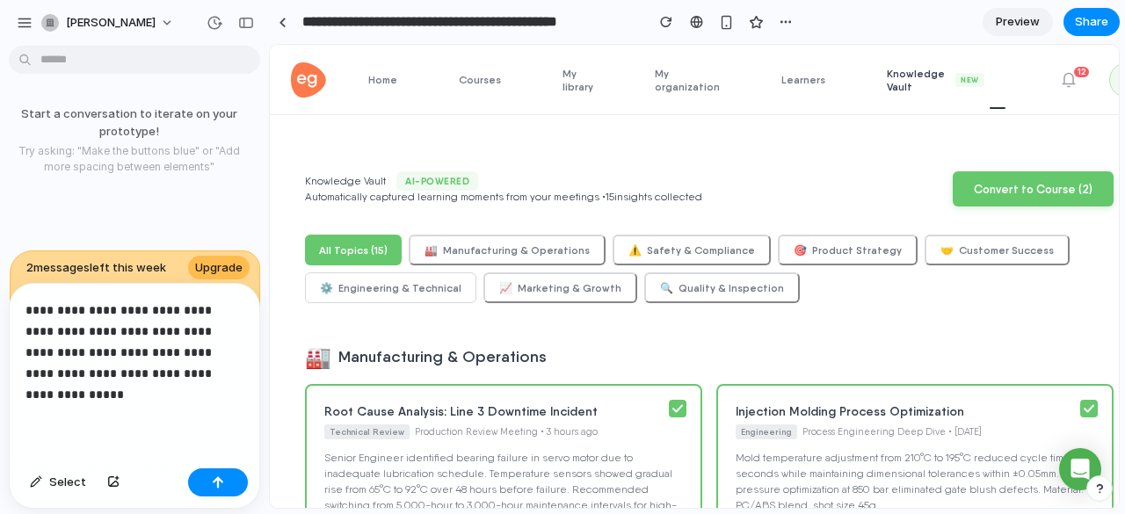
click at [158, 305] on p "**********" at bounding box center [130, 352] width 211 height 105
click at [197, 391] on p "**********" at bounding box center [130, 352] width 211 height 105
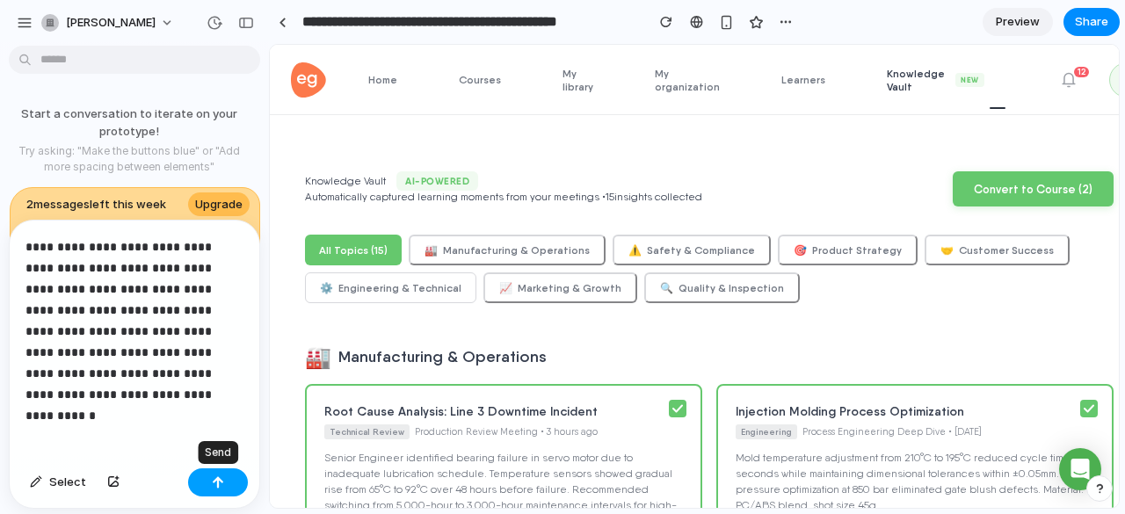
click at [228, 491] on button "button" at bounding box center [218, 483] width 60 height 28
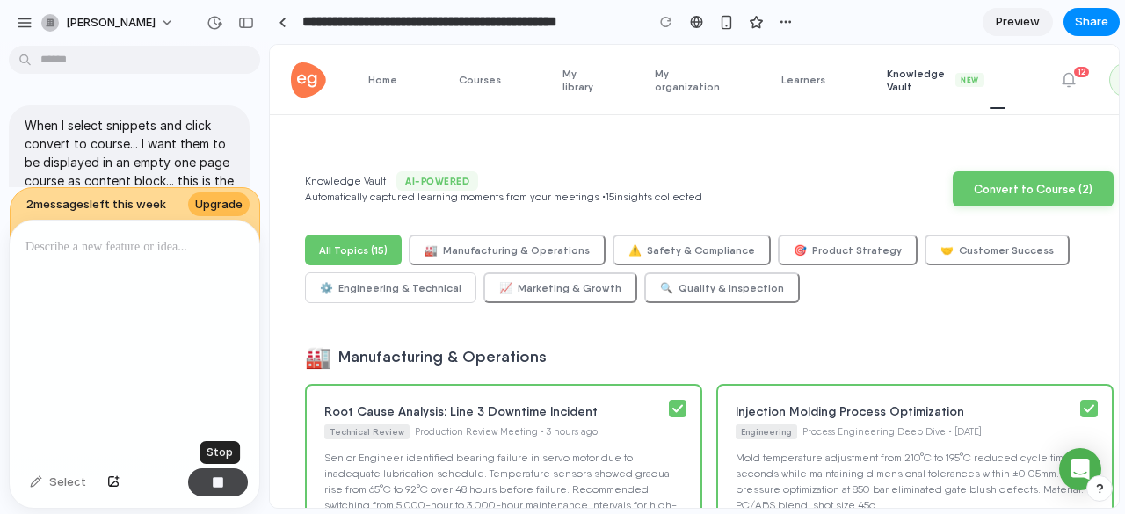
scroll to position [26, 0]
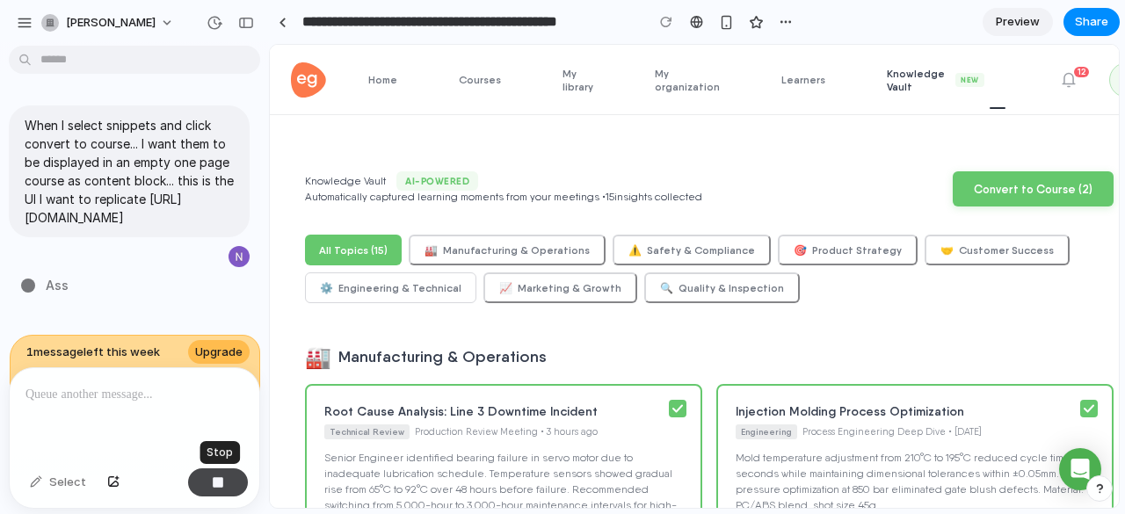
type input "**********"
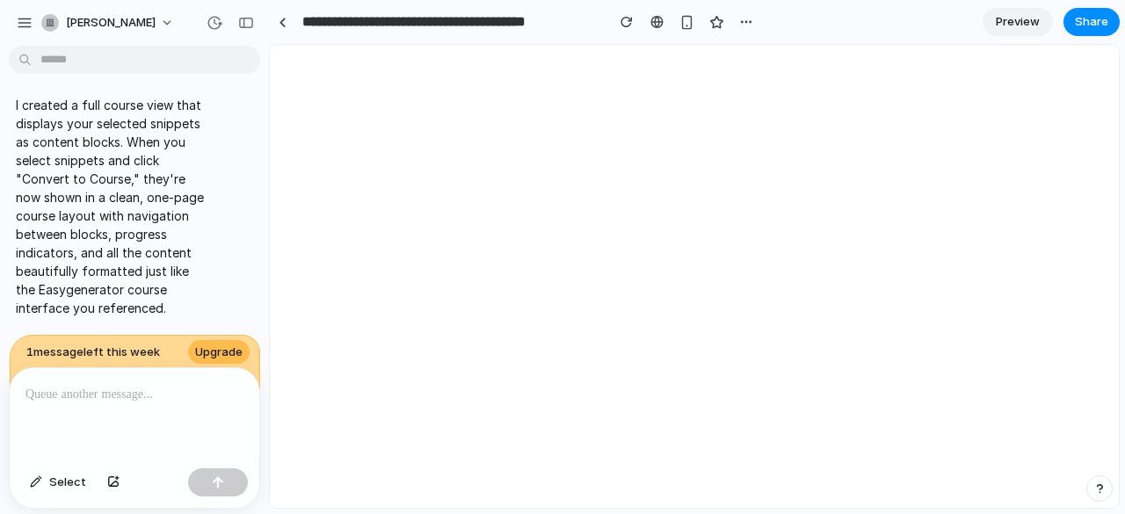
scroll to position [0, 0]
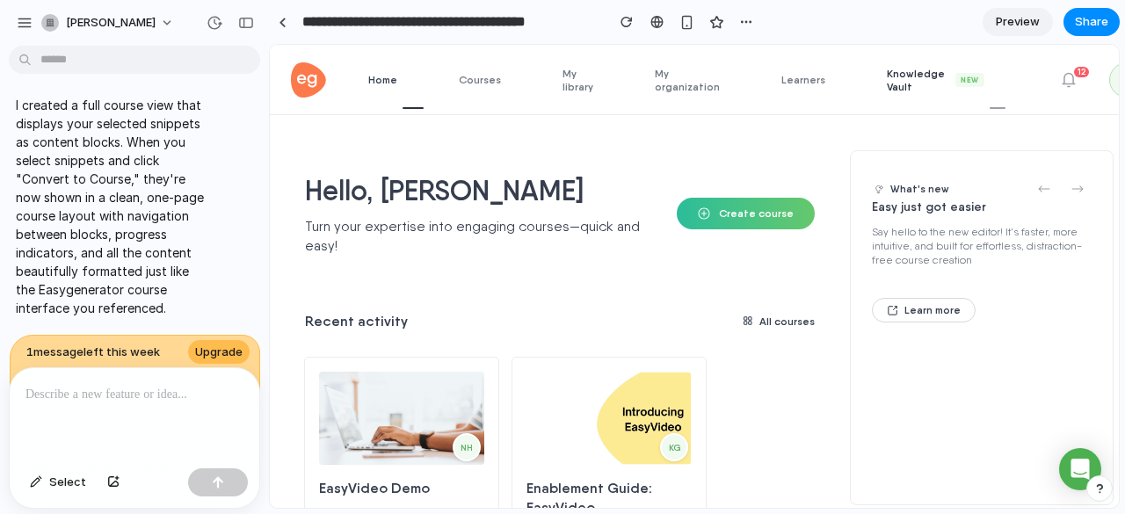
click at [887, 73] on span "Knowledge Vault New" at bounding box center [946, 80] width 119 height 26
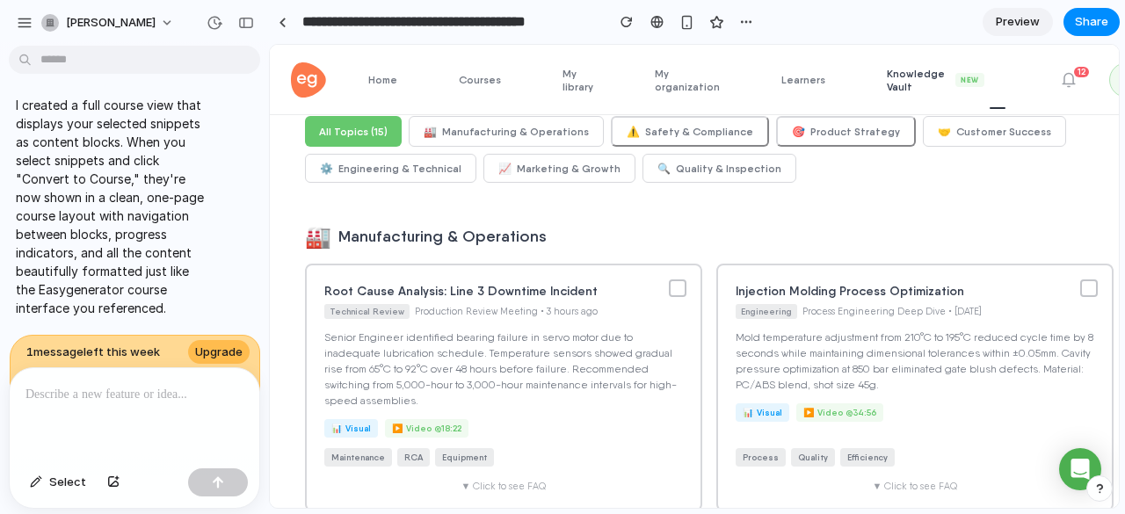
scroll to position [116, 0]
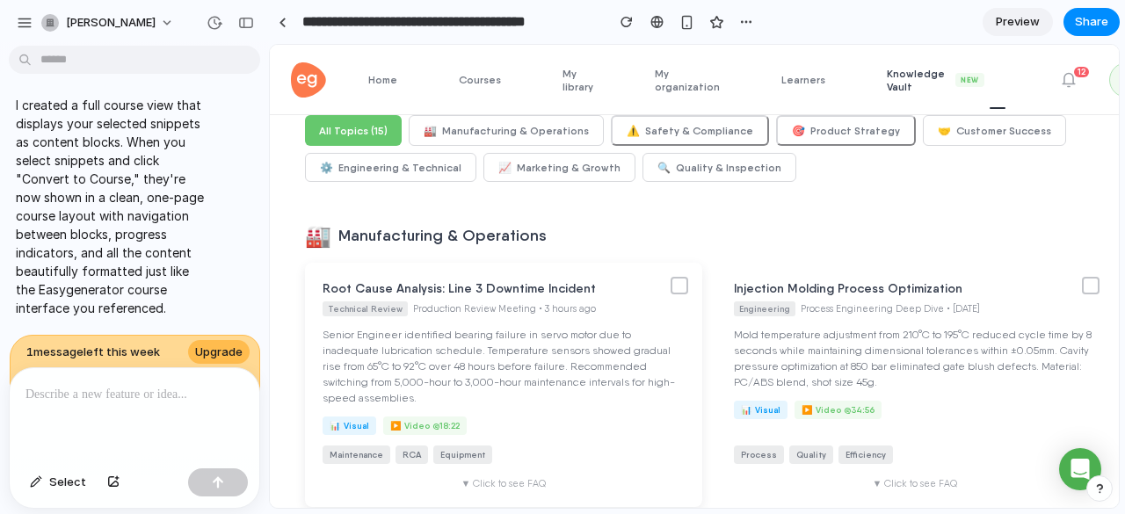
click at [680, 294] on div "Root Cause Analysis: Line 3 Downtime Incident Technical Review Production Revie…" at bounding box center [503, 385] width 397 height 244
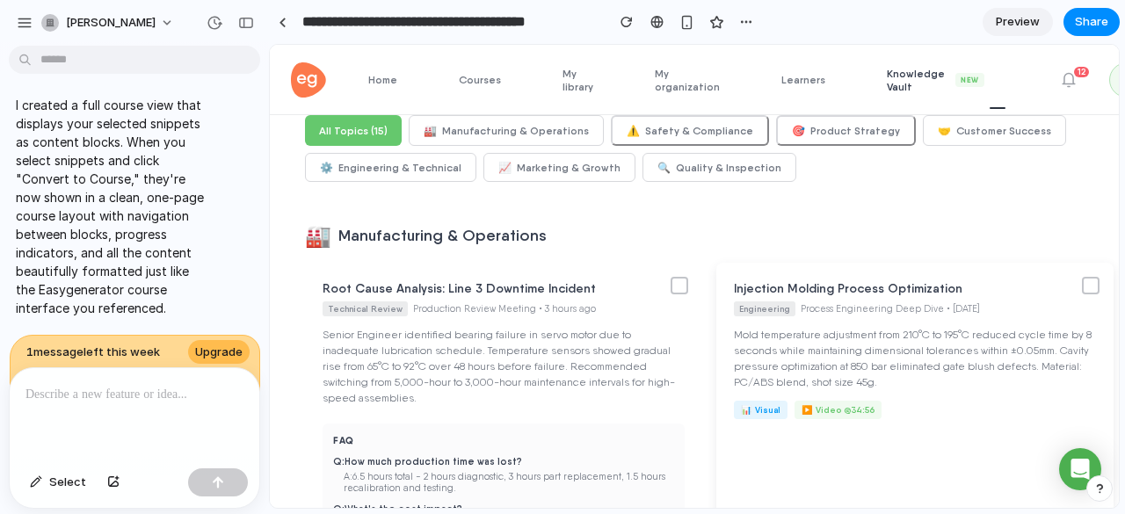
click at [1082, 283] on div at bounding box center [1091, 286] width 18 height 18
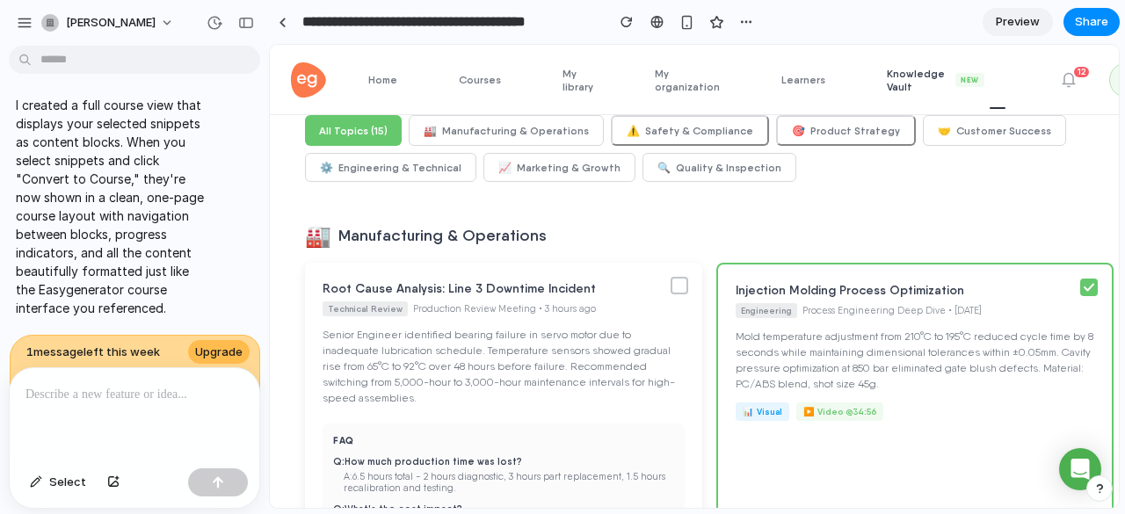
click at [671, 291] on div at bounding box center [680, 286] width 18 height 18
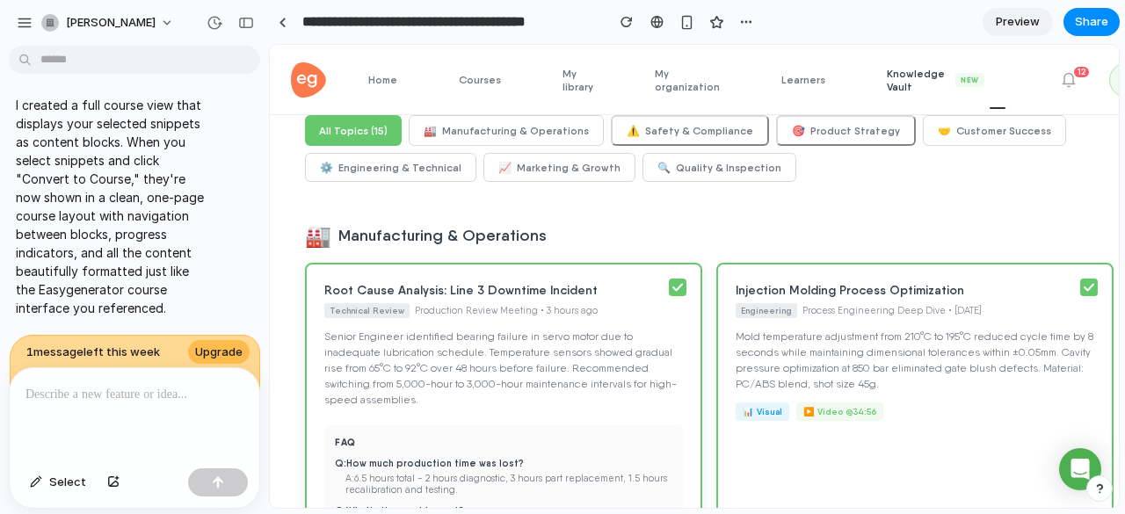
click at [673, 290] on icon at bounding box center [677, 287] width 9 height 6
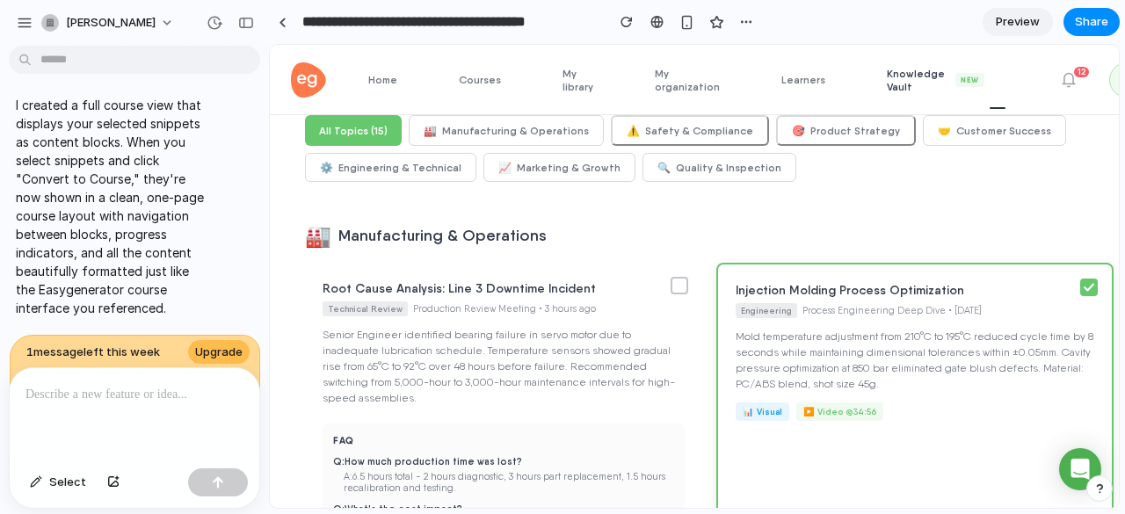
click at [1084, 287] on div at bounding box center [1089, 288] width 18 height 18
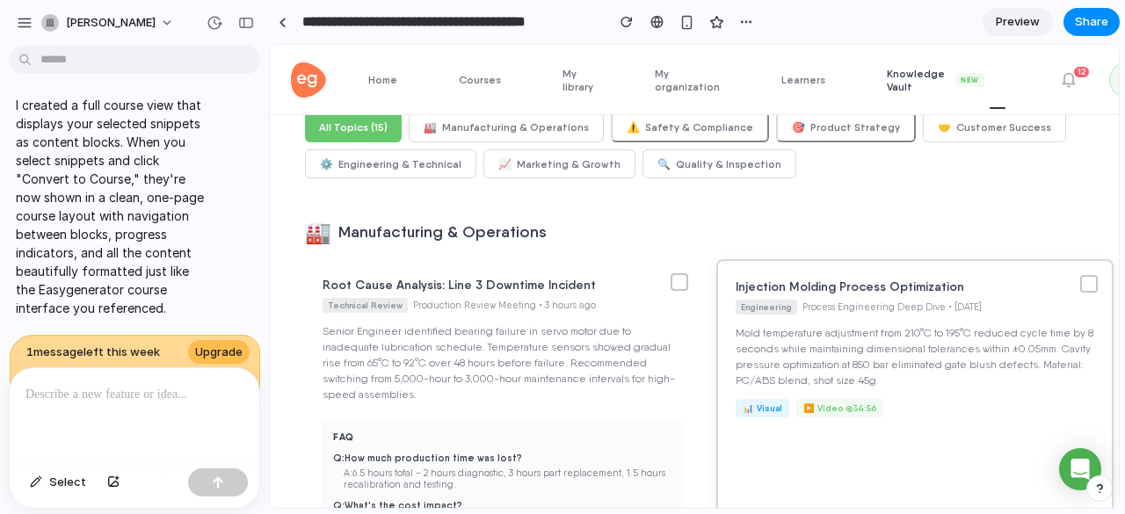
scroll to position [116, 0]
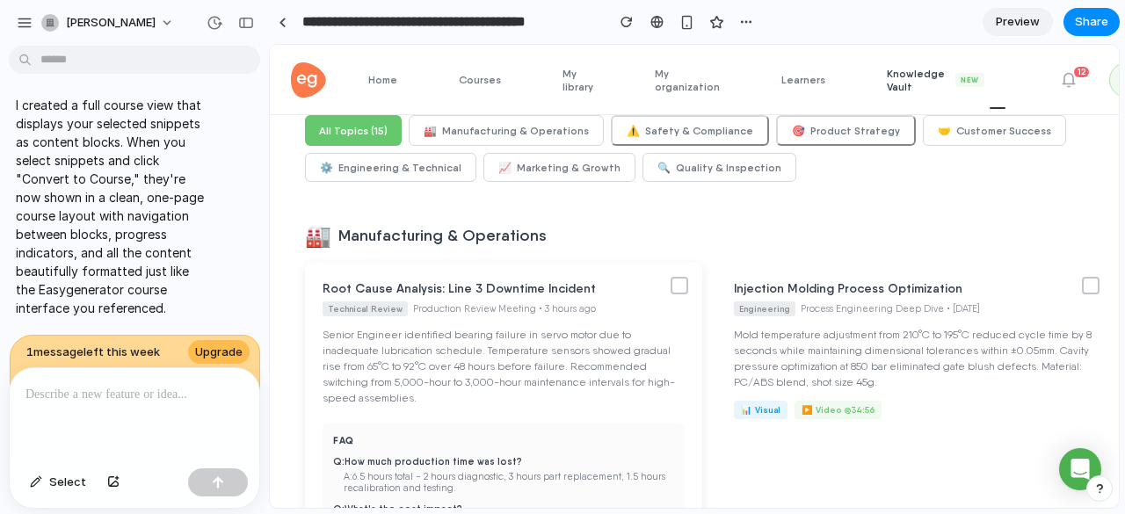
click at [671, 287] on div at bounding box center [680, 286] width 18 height 18
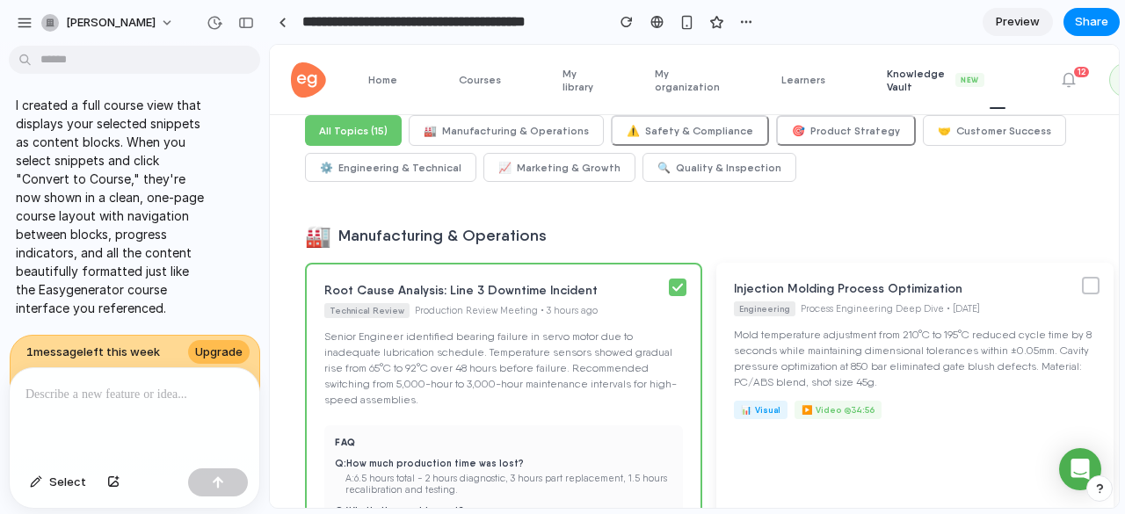
click at [1082, 287] on div at bounding box center [1091, 286] width 18 height 18
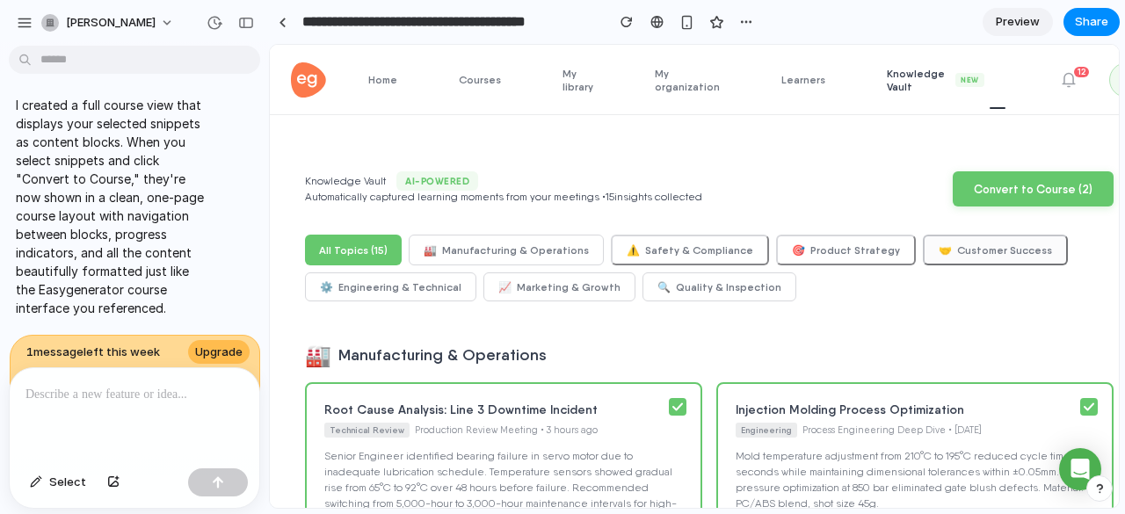
scroll to position [0, 30]
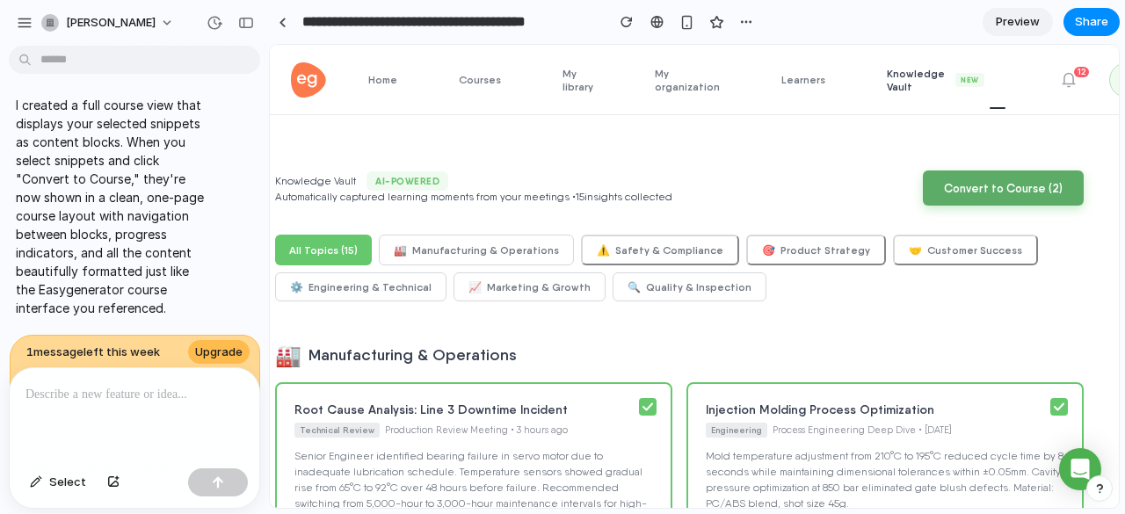
click at [993, 192] on button "Convert to Course ( 2 )" at bounding box center [1003, 188] width 161 height 35
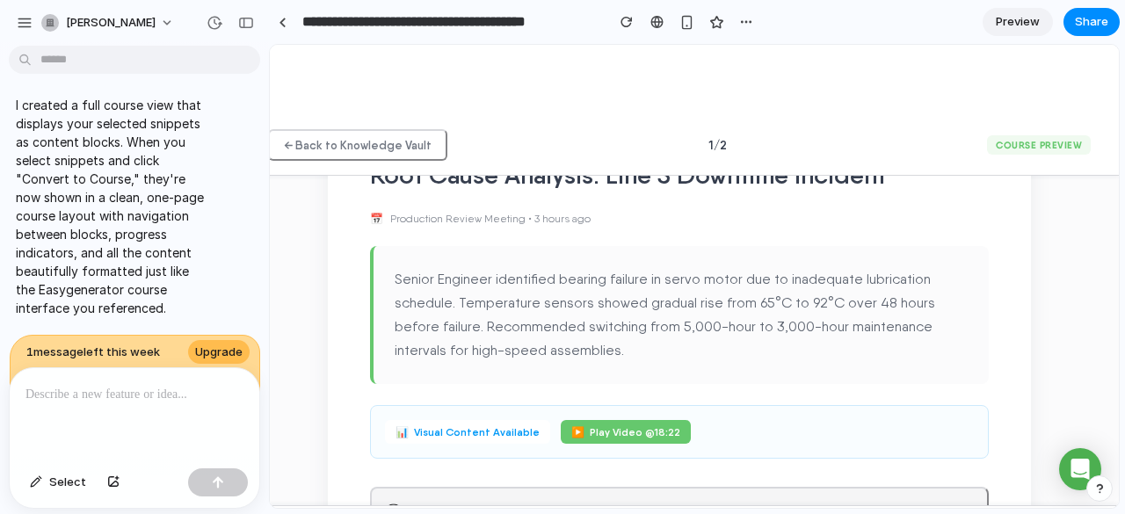
scroll to position [156, 0]
